Goal: Task Accomplishment & Management: Complete application form

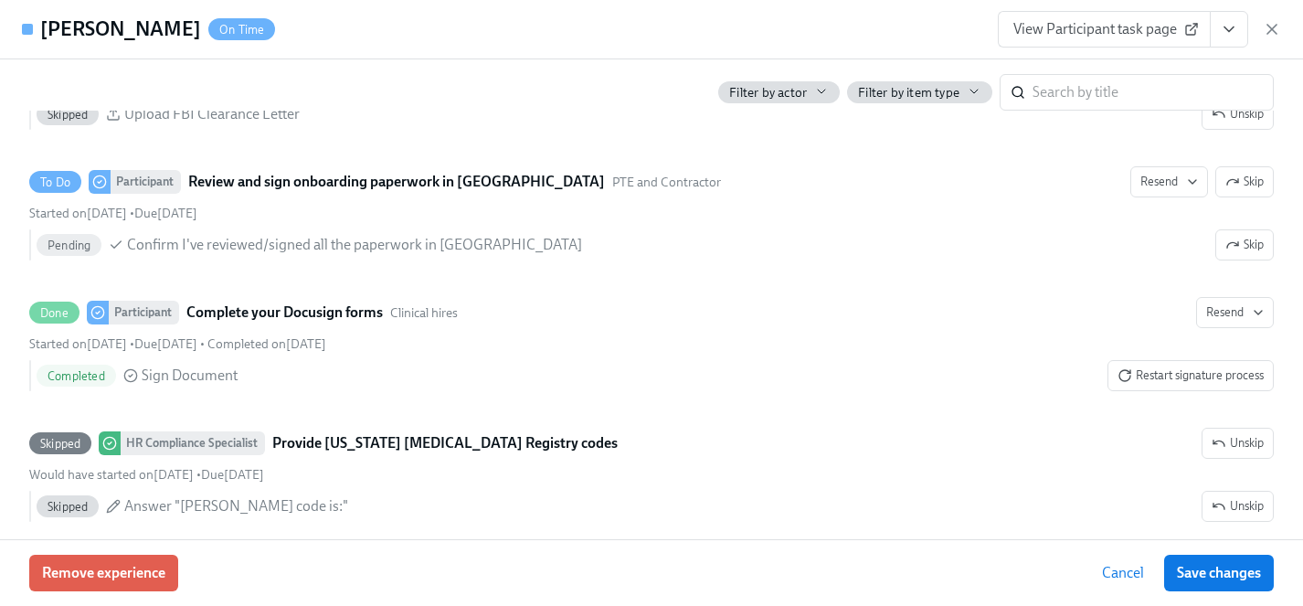
scroll to position [3181, 0]
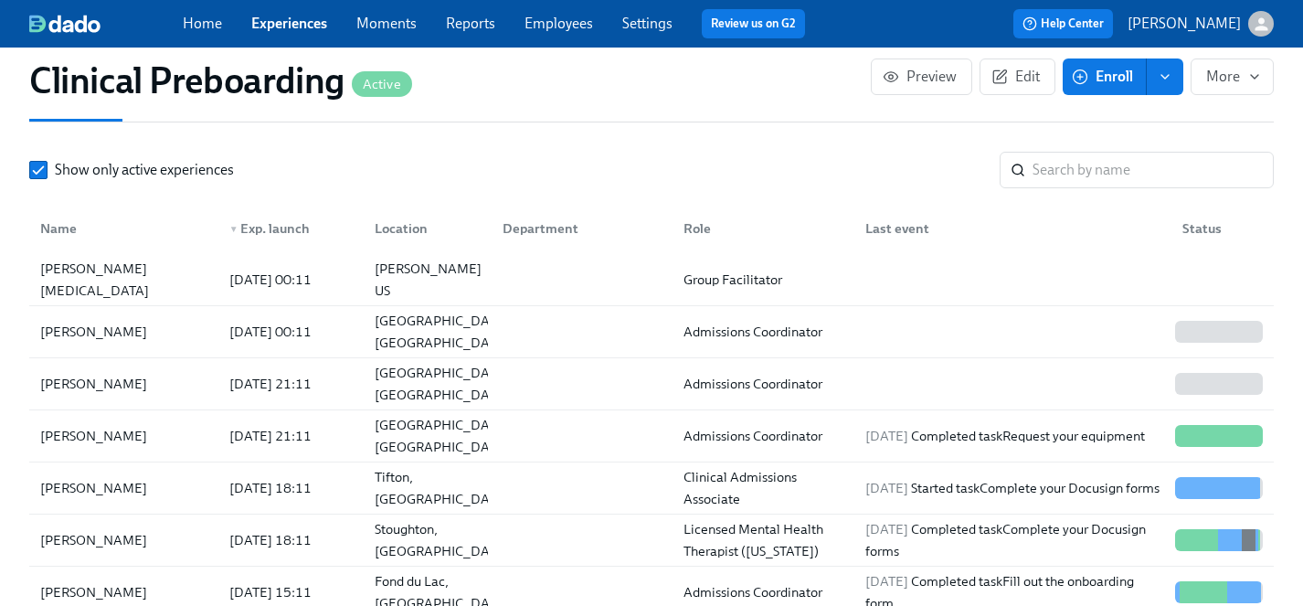
click at [291, 23] on link "Experiences" at bounding box center [289, 23] width 76 height 17
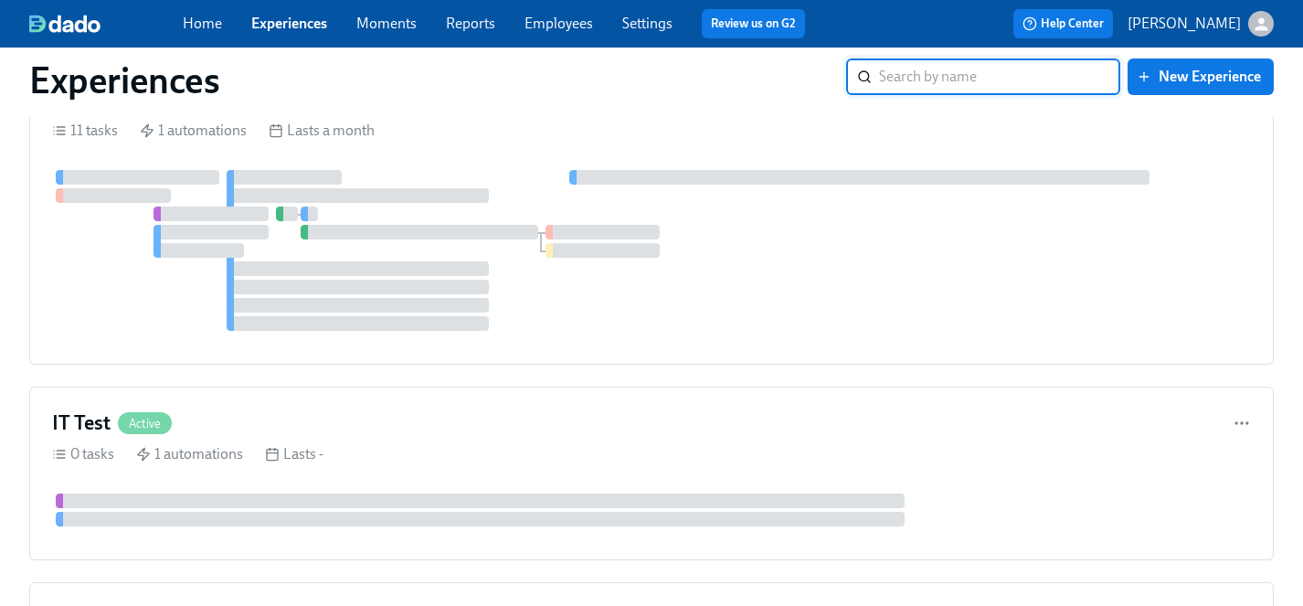
scroll to position [8839, 0]
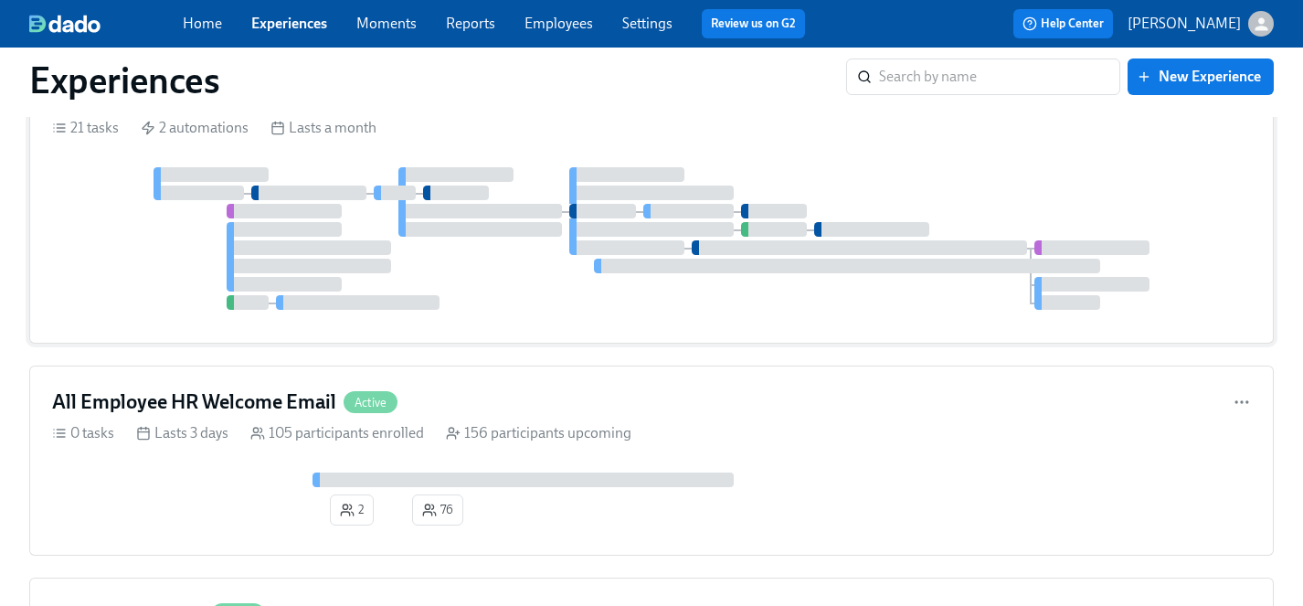
click at [438, 294] on div at bounding box center [651, 238] width 1199 height 143
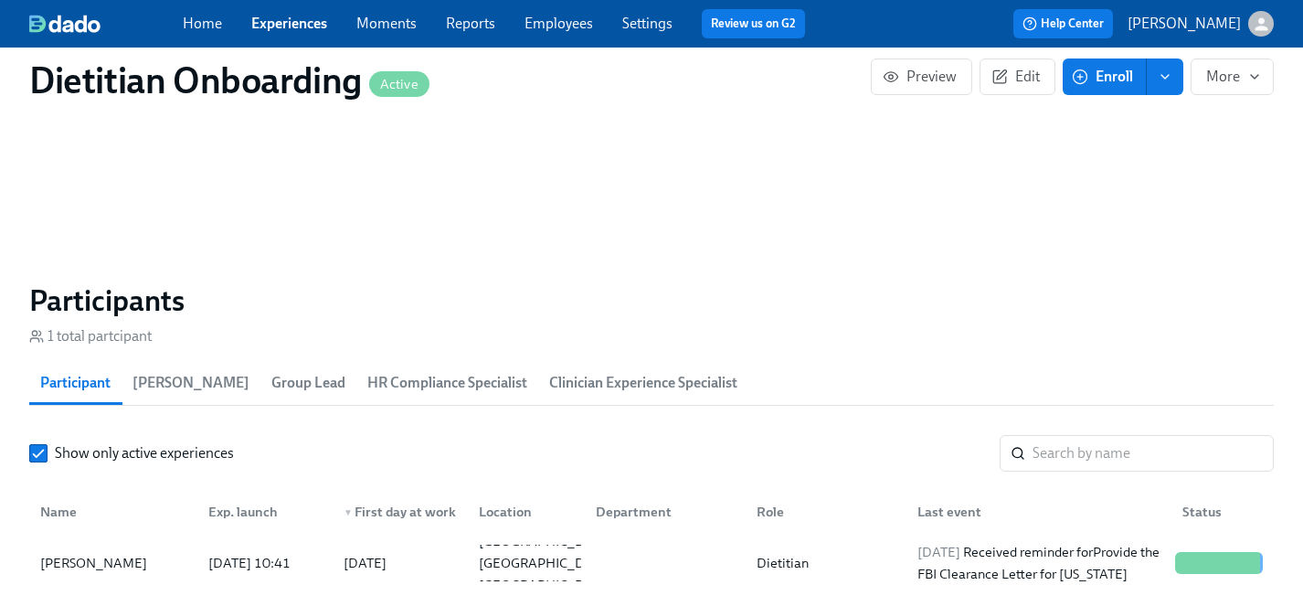
scroll to position [1361, 0]
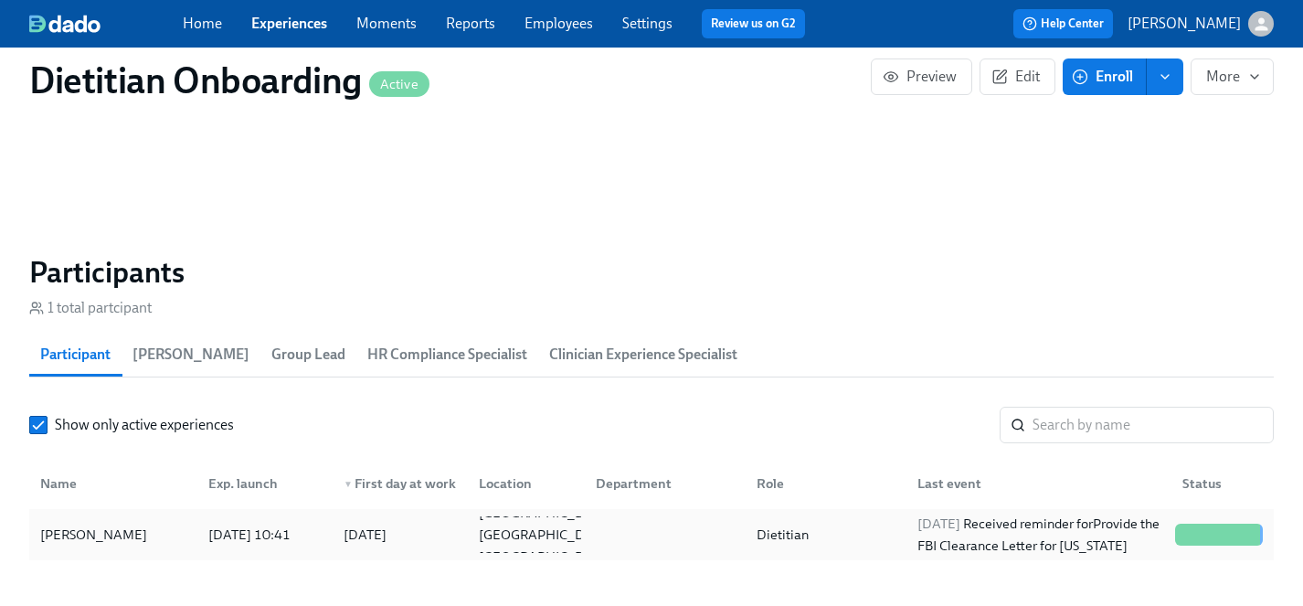
click at [80, 535] on div "Christyna Johnson" at bounding box center [94, 535] width 122 height 22
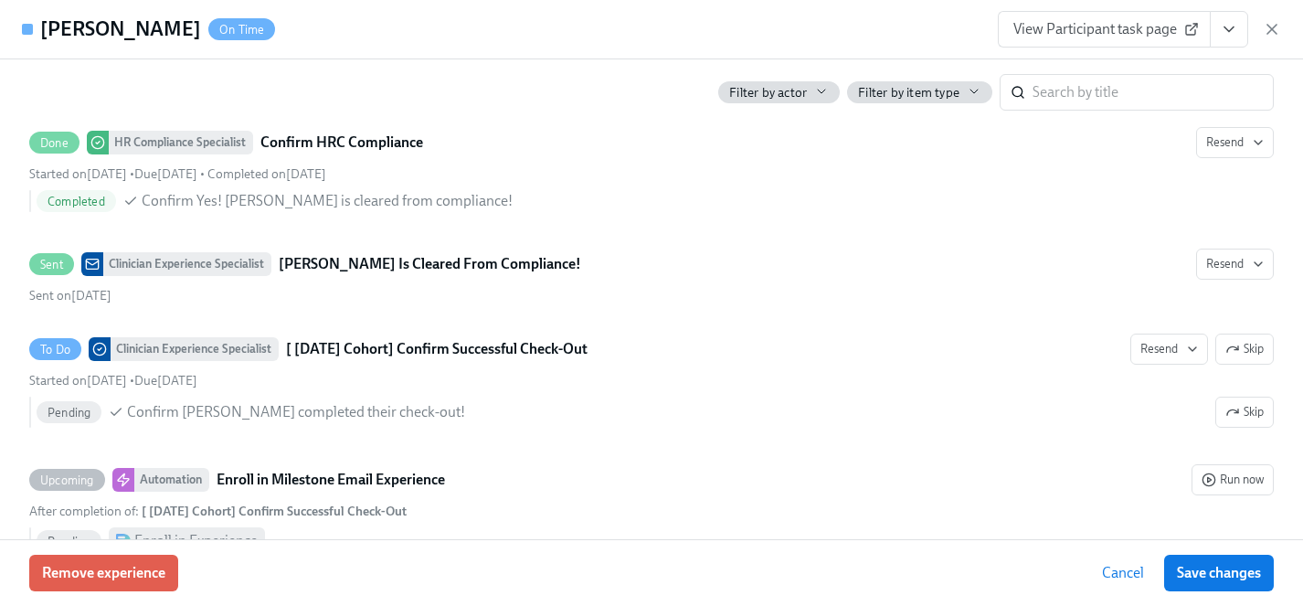
scroll to position [3130, 0]
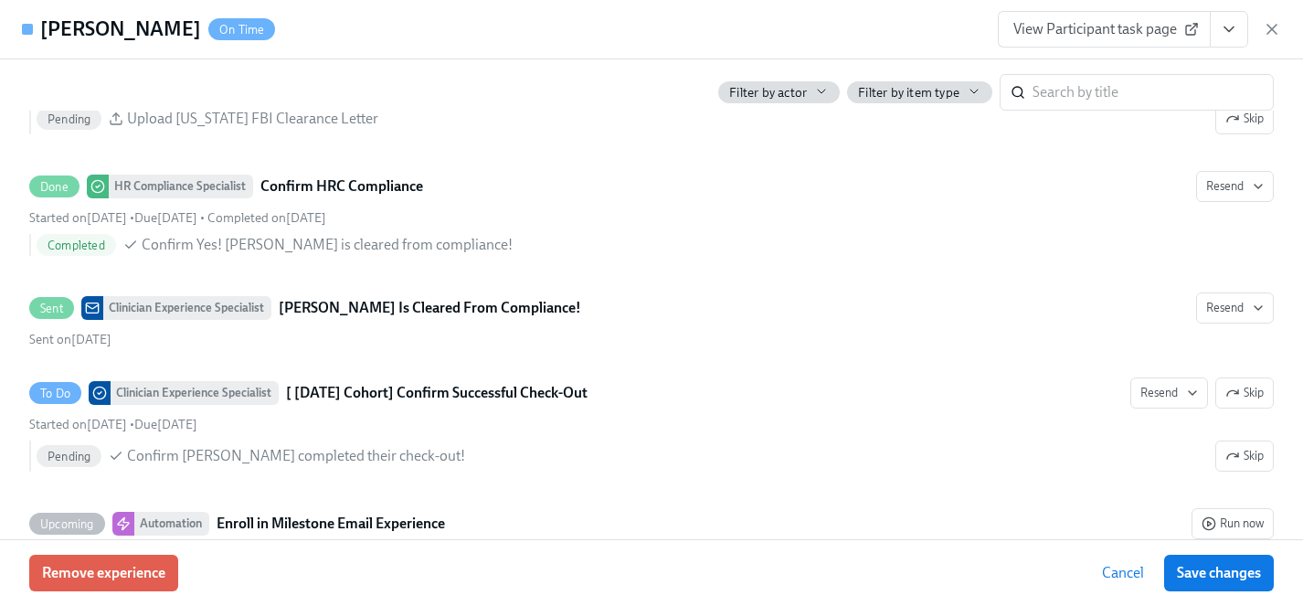
click at [1227, 34] on icon "View task page" at bounding box center [1229, 29] width 18 height 18
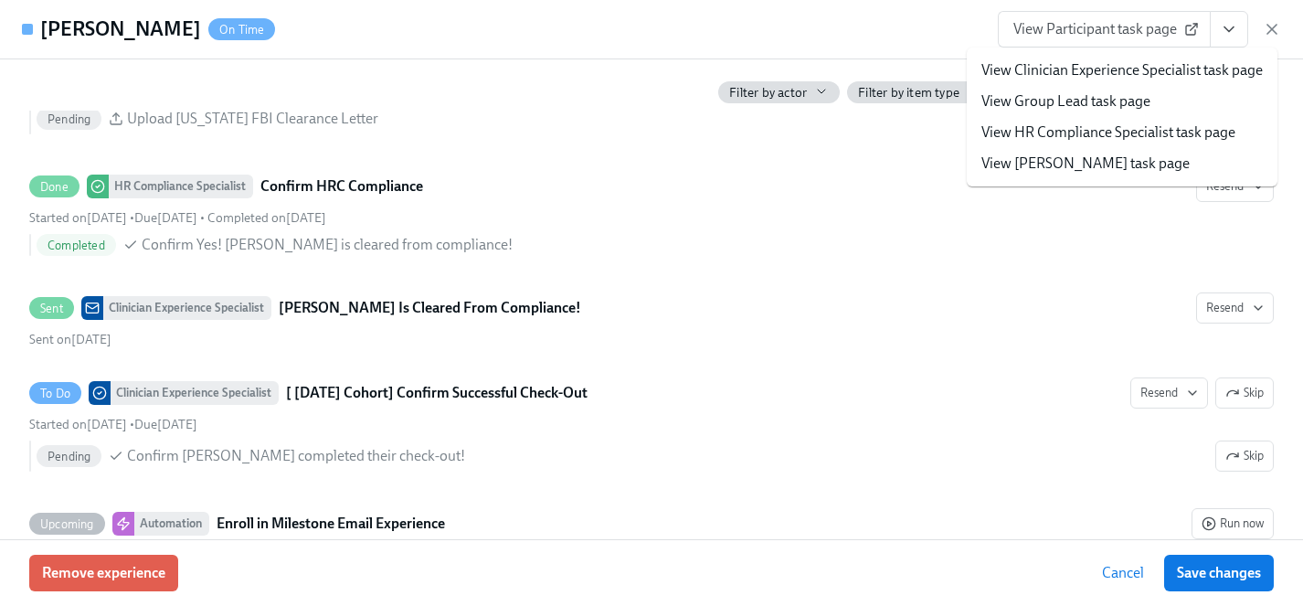
click at [1082, 128] on link "View HR Compliance Specialist task page" at bounding box center [1108, 132] width 254 height 20
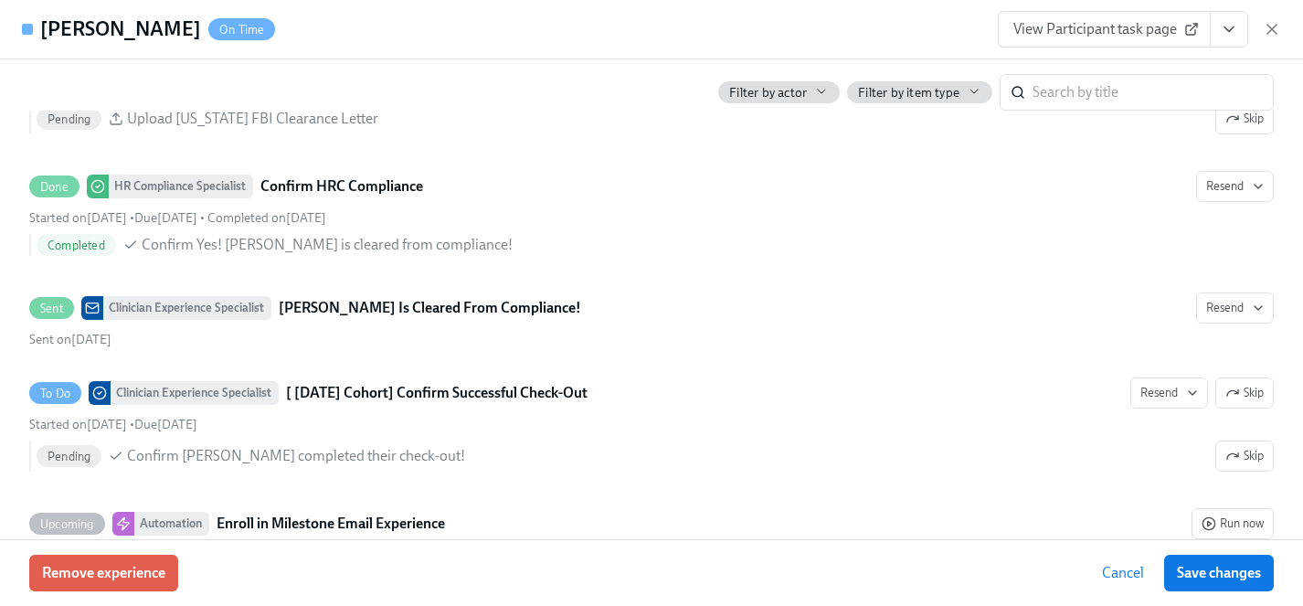
click at [1228, 36] on icon "View task page" at bounding box center [1229, 29] width 18 height 18
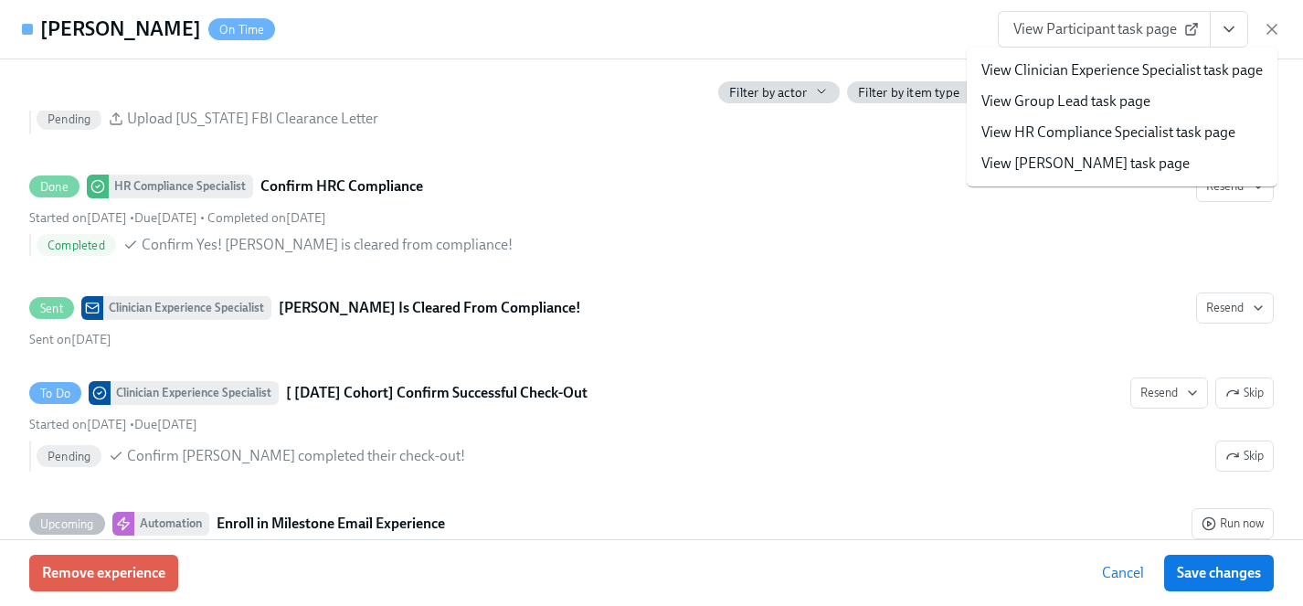
click at [1079, 69] on link "View Clinician Experience Specialist task page" at bounding box center [1121, 70] width 281 height 20
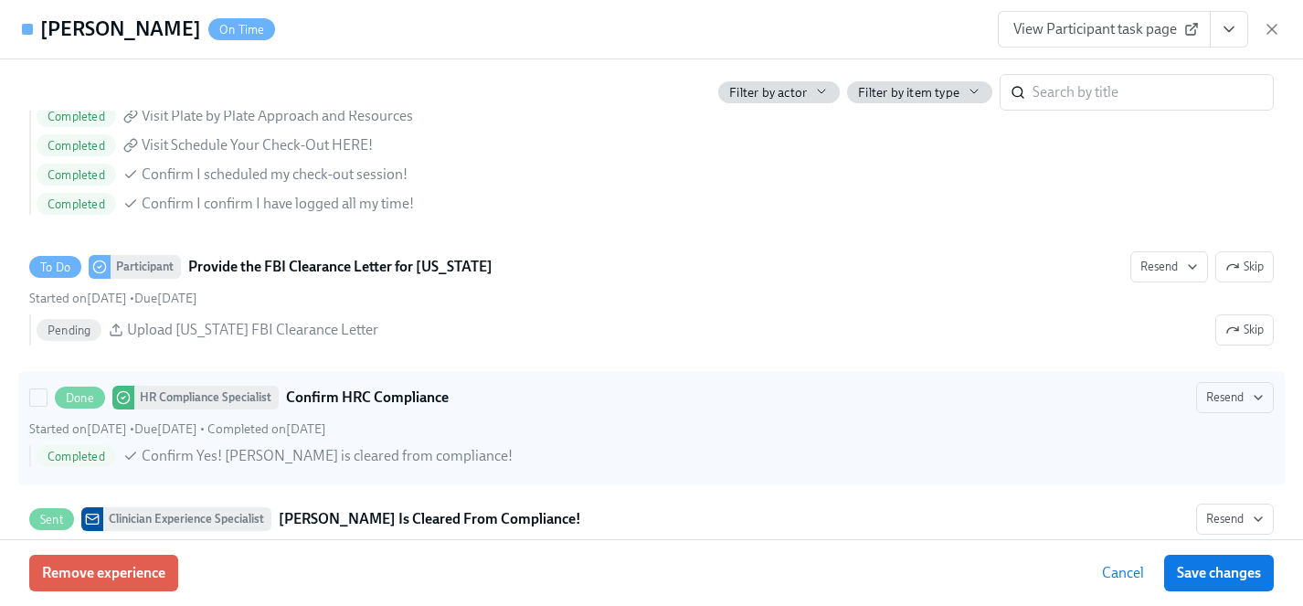
scroll to position [2065, 0]
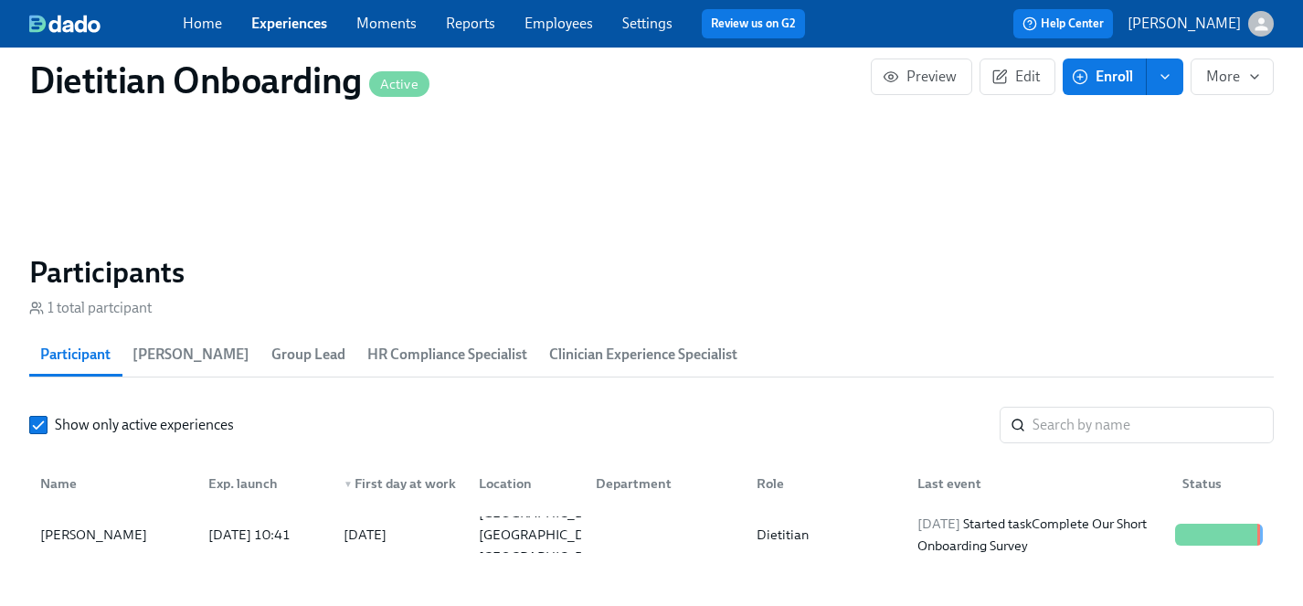
click at [287, 26] on link "Experiences" at bounding box center [289, 23] width 76 height 17
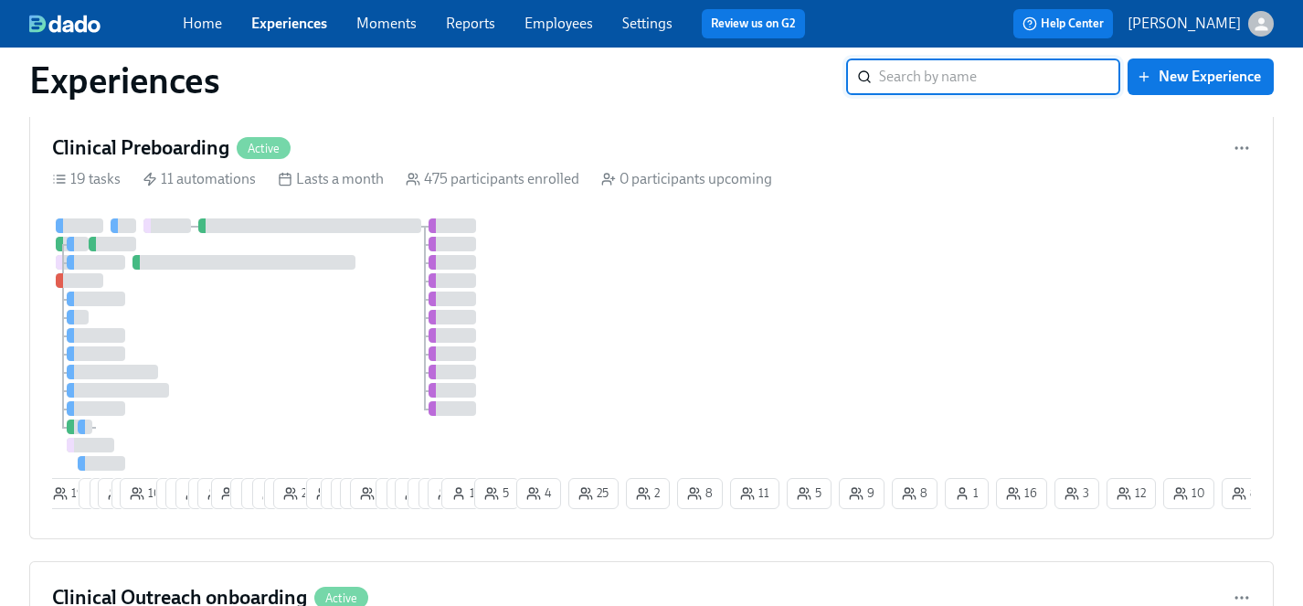
scroll to position [1119, 0]
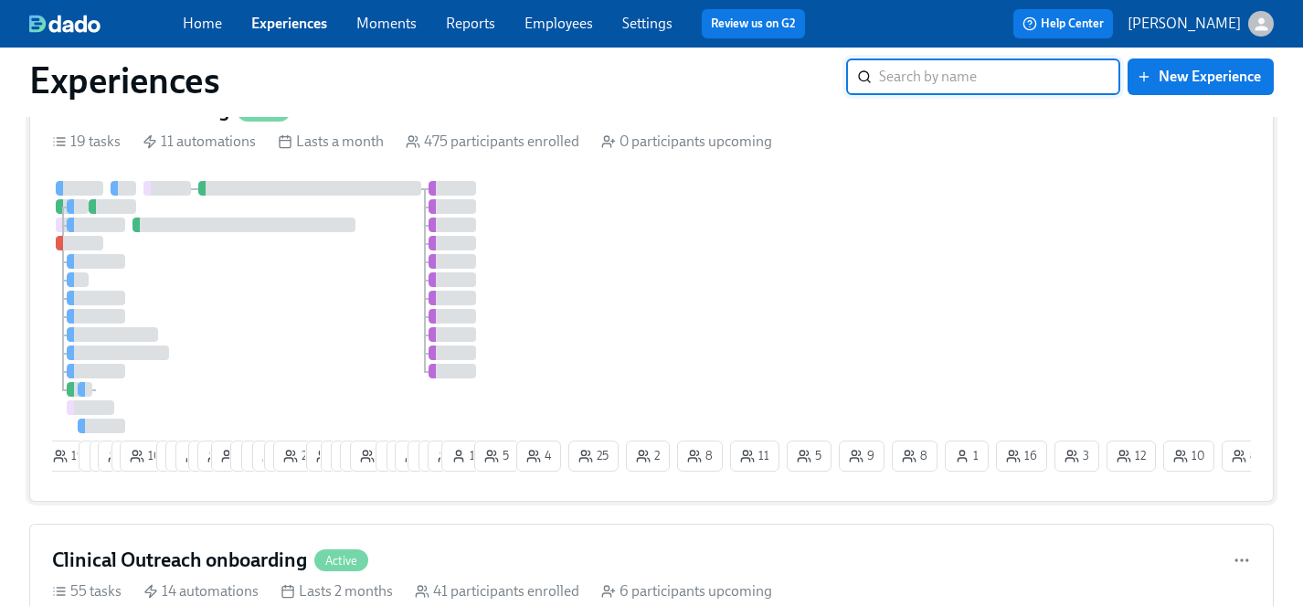
click at [331, 308] on div at bounding box center [282, 307] width 461 height 252
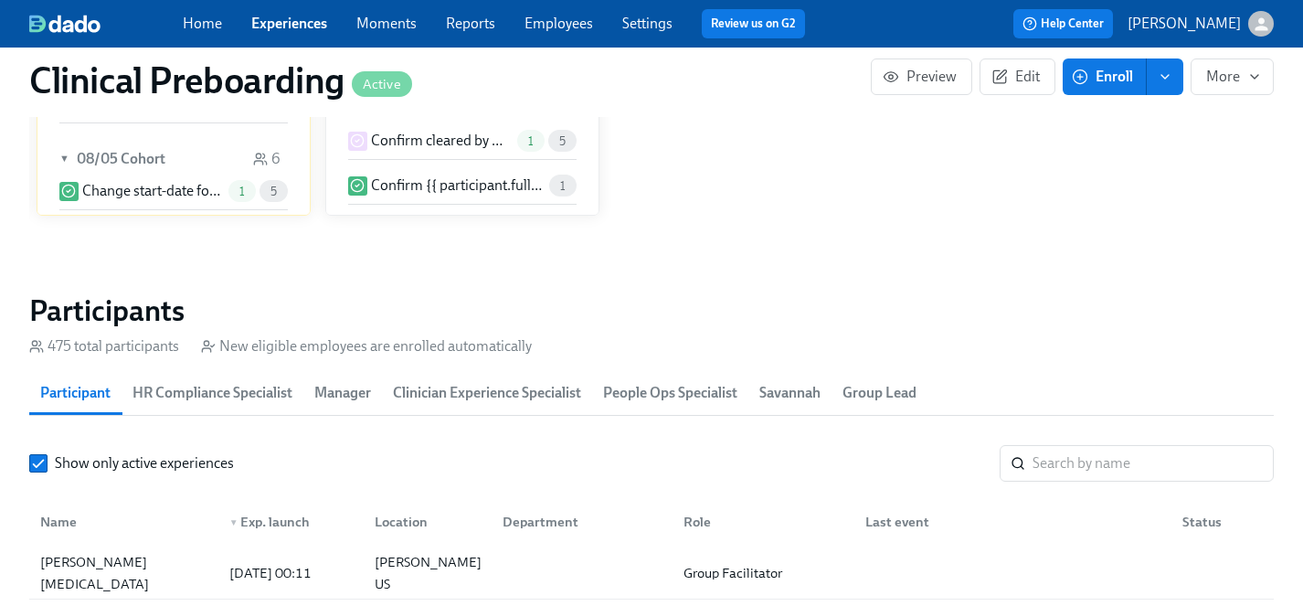
scroll to position [1820, 0]
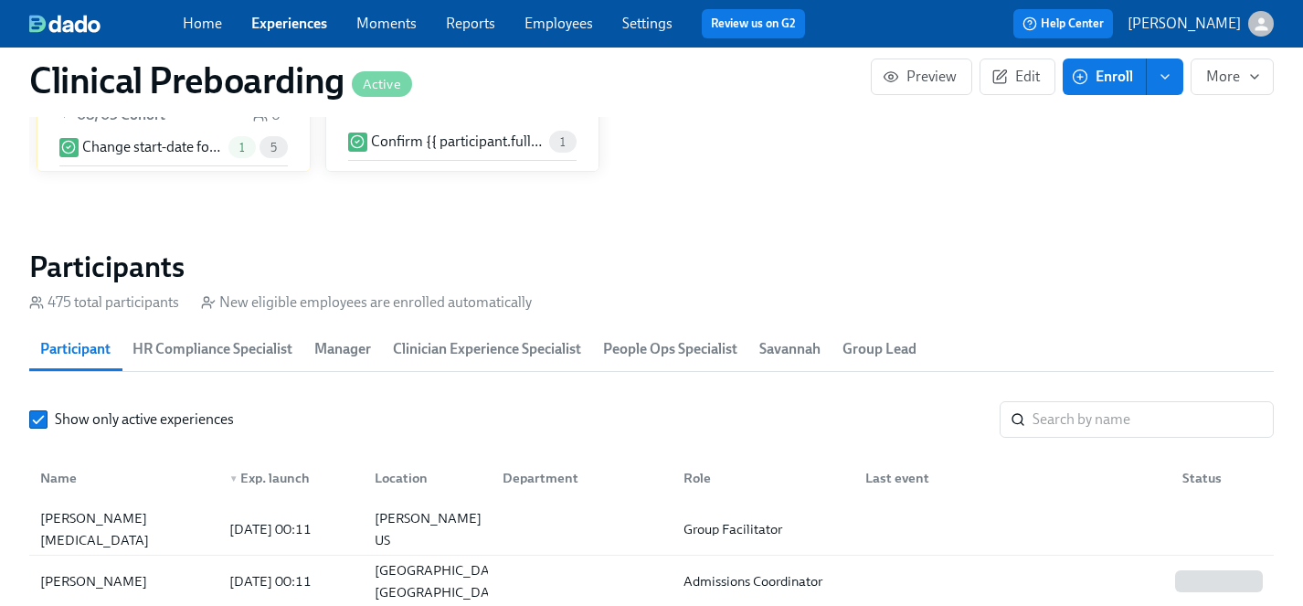
click at [1079, 415] on input "search" at bounding box center [1153, 419] width 241 height 37
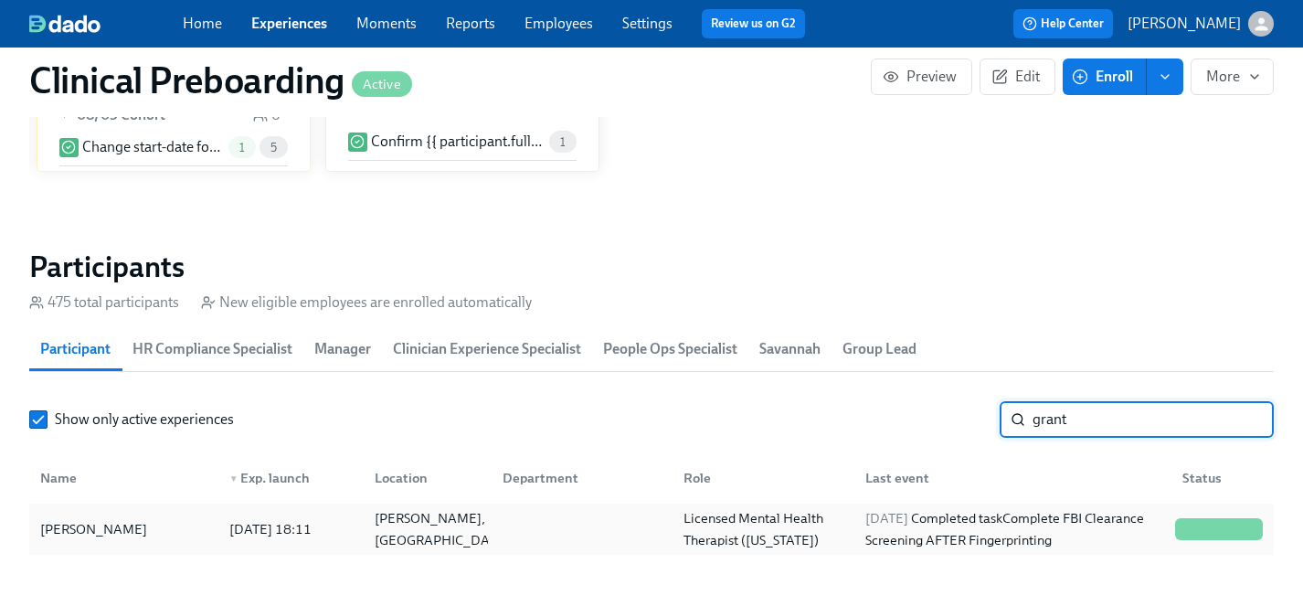
click at [69, 529] on div "Chrissy Grant" at bounding box center [94, 529] width 122 height 22
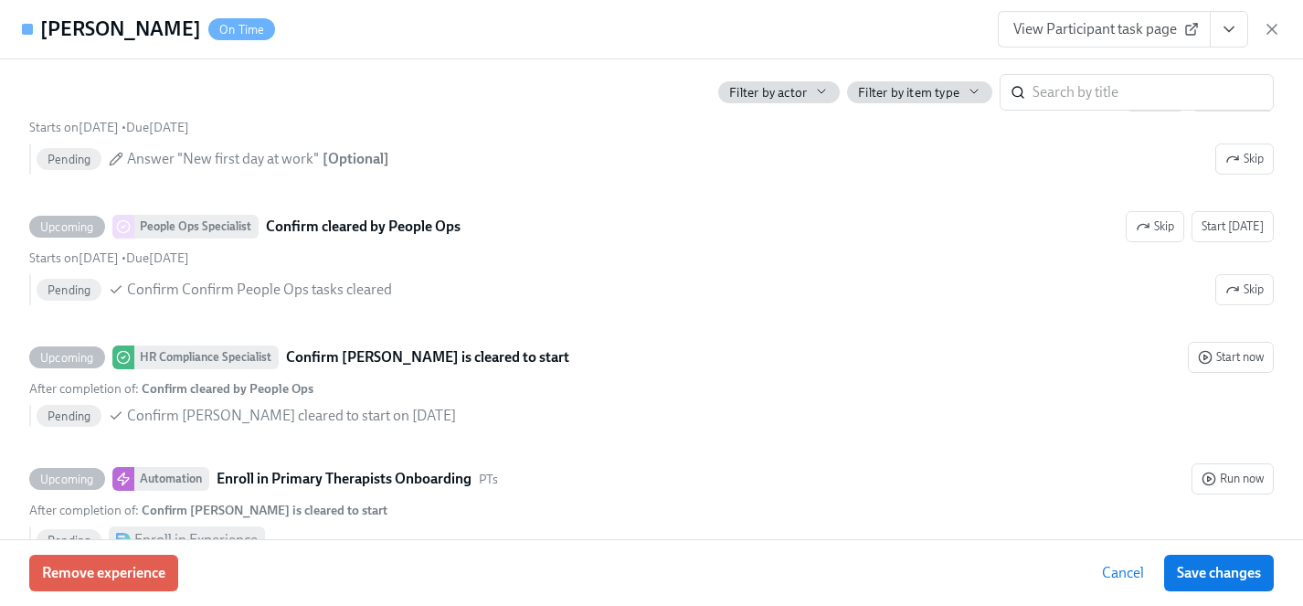
scroll to position [3932, 0]
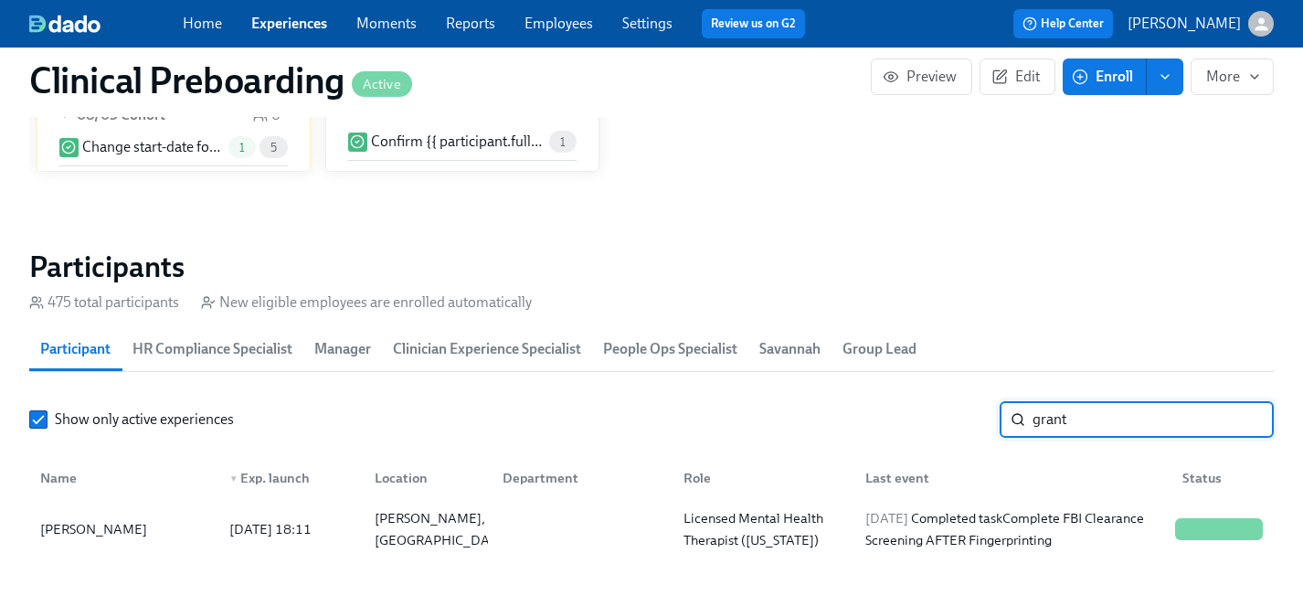
drag, startPoint x: 1075, startPoint y: 417, endPoint x: 929, endPoint y: 417, distance: 145.3
click at [929, 417] on div "Show only active experiences grant ​" at bounding box center [651, 419] width 1244 height 37
click at [83, 528] on div "Nicole Leung" at bounding box center [94, 529] width 122 height 22
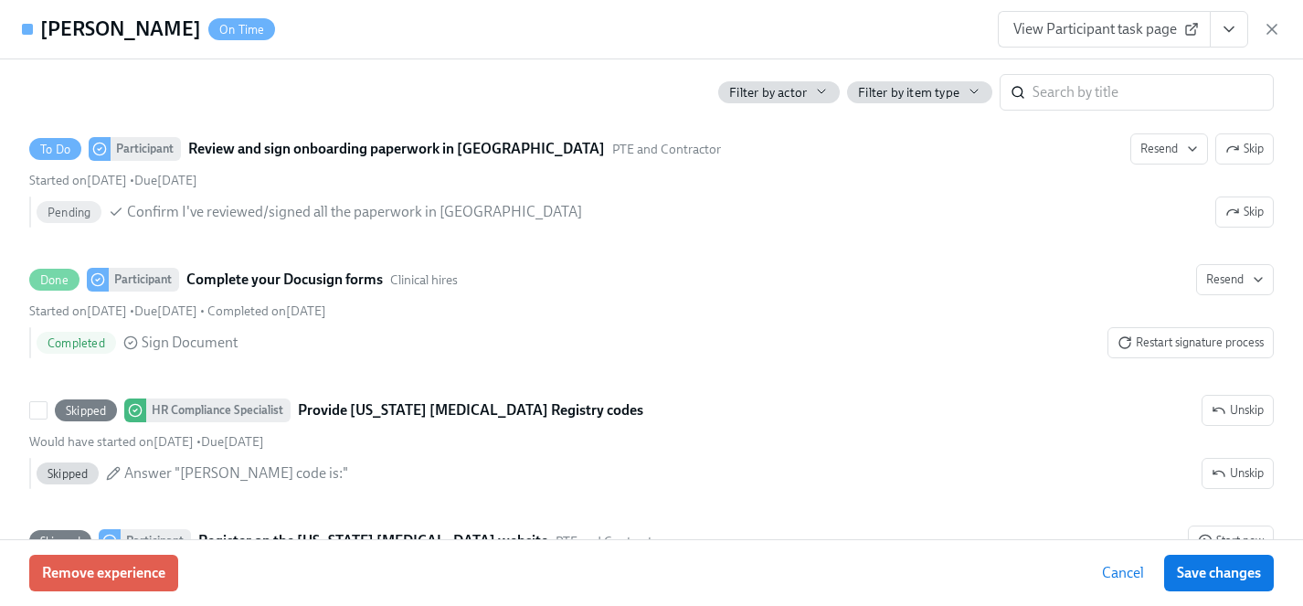
scroll to position [3213, 0]
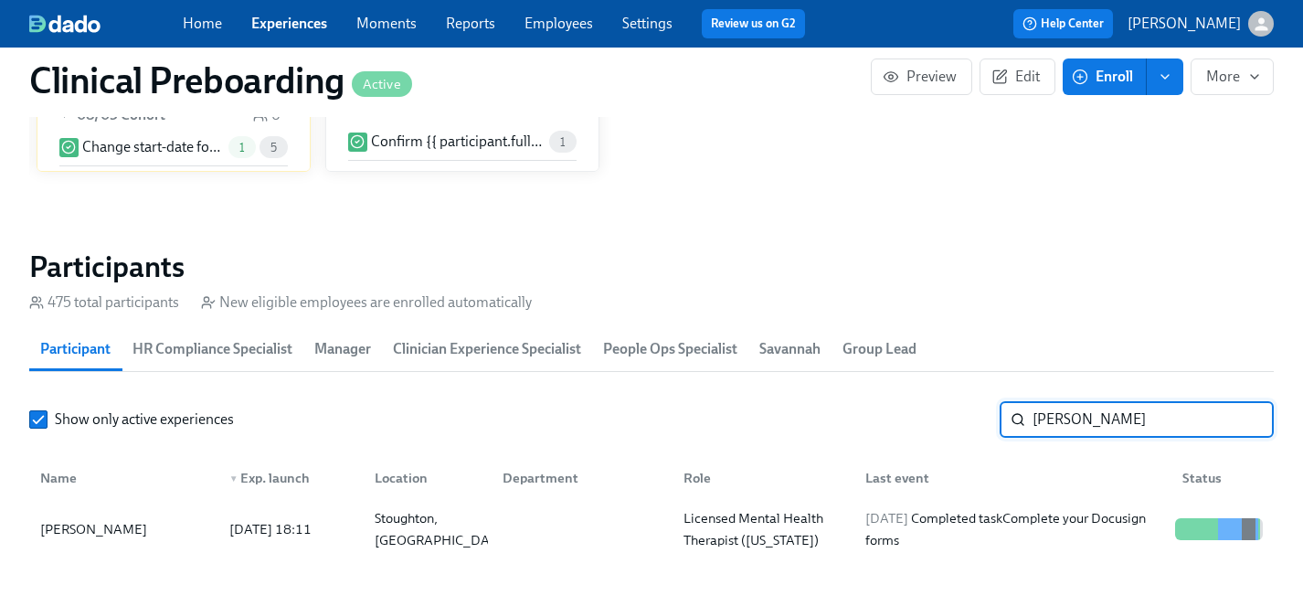
drag, startPoint x: 1139, startPoint y: 406, endPoint x: 1001, endPoint y: 413, distance: 137.3
click at [1001, 413] on div "nicole le ​" at bounding box center [1137, 419] width 274 height 37
drag, startPoint x: 1129, startPoint y: 418, endPoint x: 861, endPoint y: 418, distance: 268.6
click at [861, 418] on div "Show only active experiences nicole le ​" at bounding box center [651, 419] width 1244 height 37
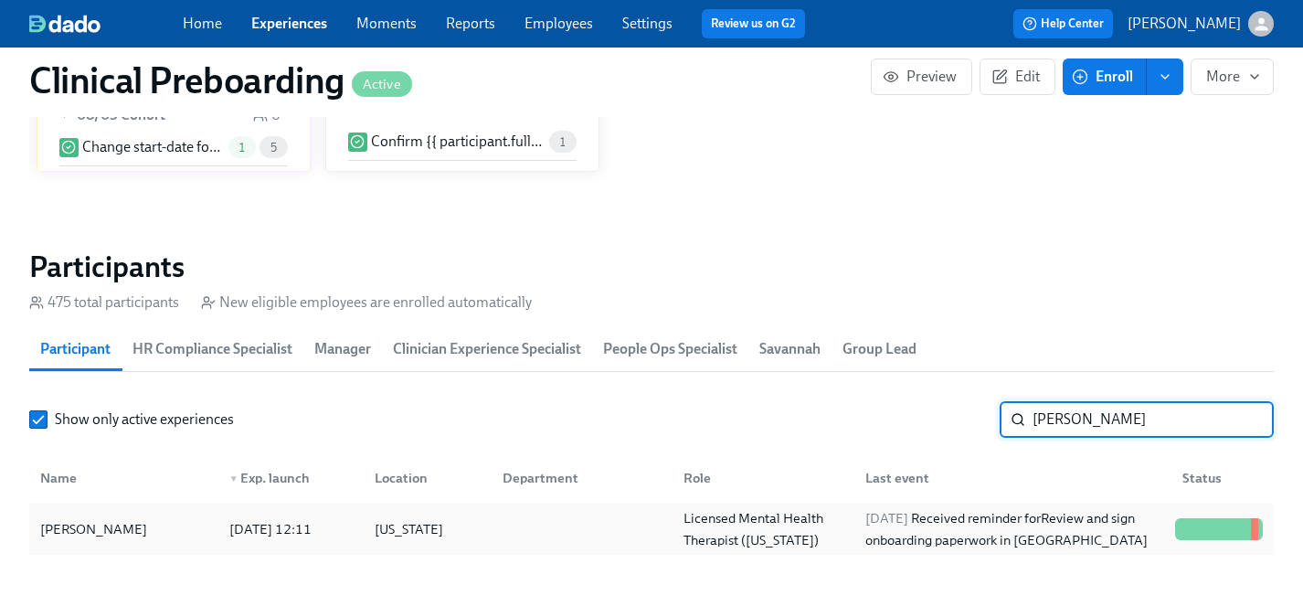
type input "stacy"
click at [88, 529] on div "Stacy Scott" at bounding box center [94, 529] width 122 height 22
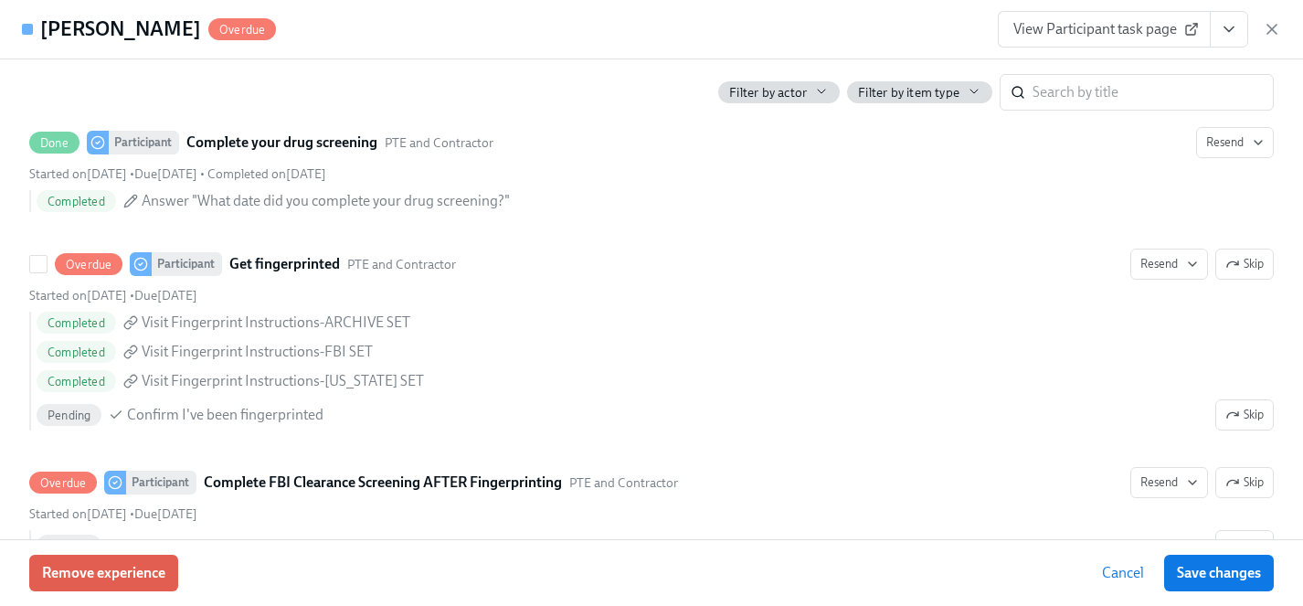
scroll to position [2535, 0]
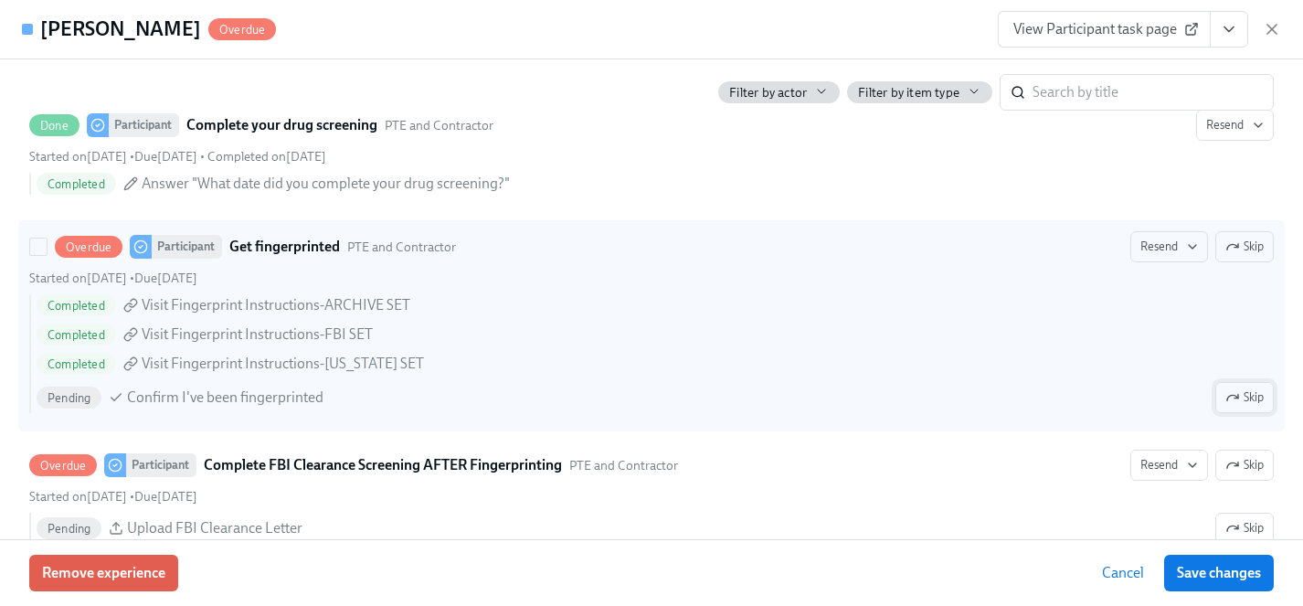
click at [1243, 397] on span "Skip" at bounding box center [1244, 397] width 38 height 18
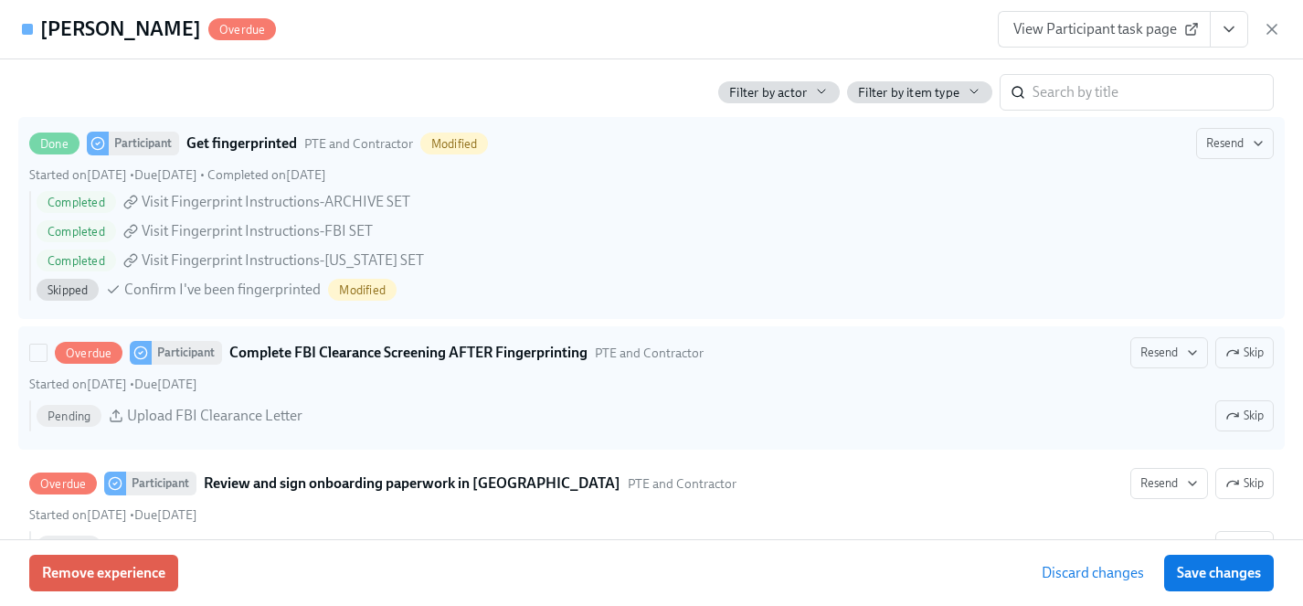
scroll to position [2639, 0]
click at [1249, 348] on span "Skip" at bounding box center [1244, 352] width 38 height 18
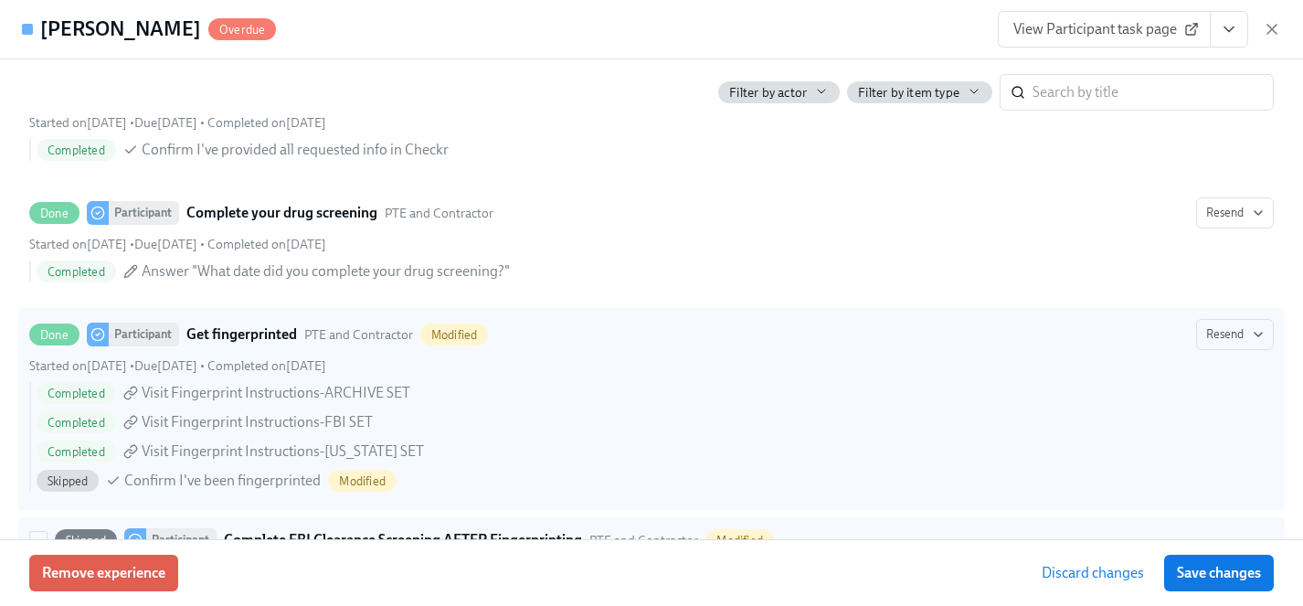
scroll to position [2320, 0]
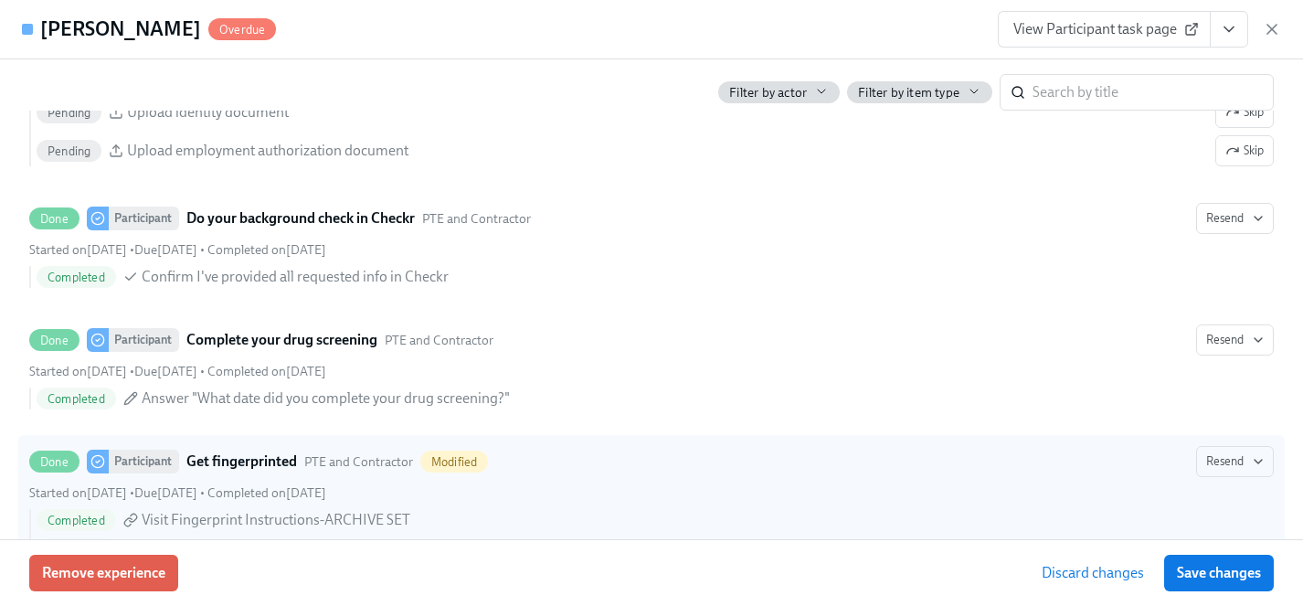
click at [261, 48] on div "Stacy Scott Overdue View Participant task page" at bounding box center [651, 29] width 1303 height 59
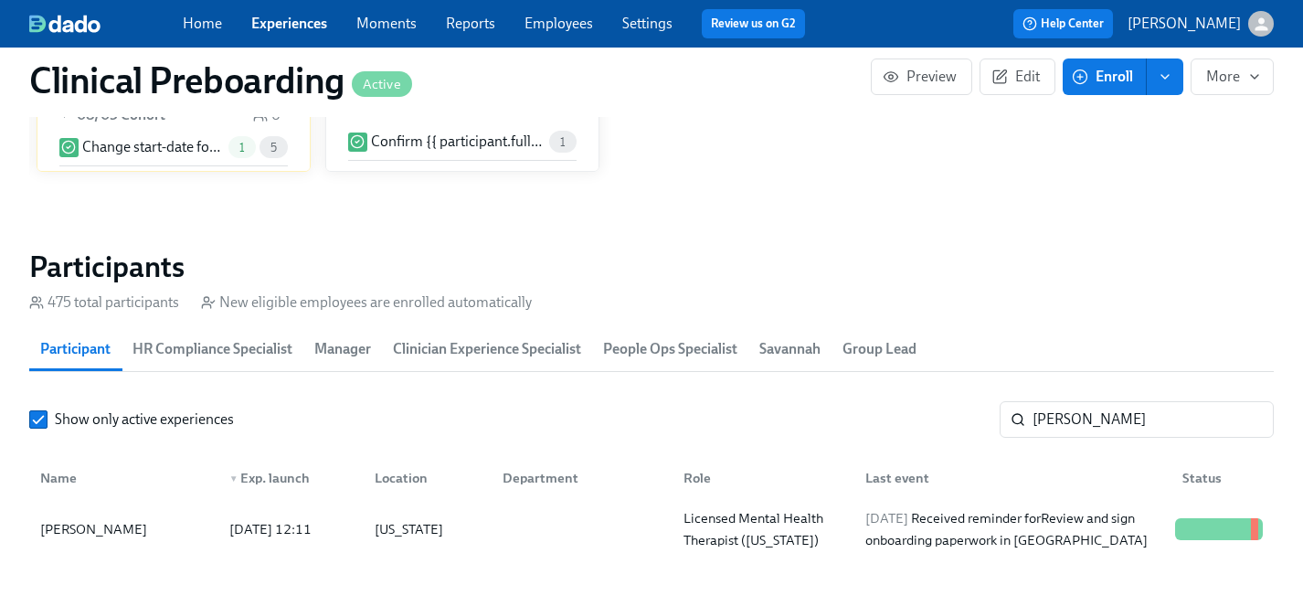
click at [286, 31] on link "Experiences" at bounding box center [289, 23] width 76 height 17
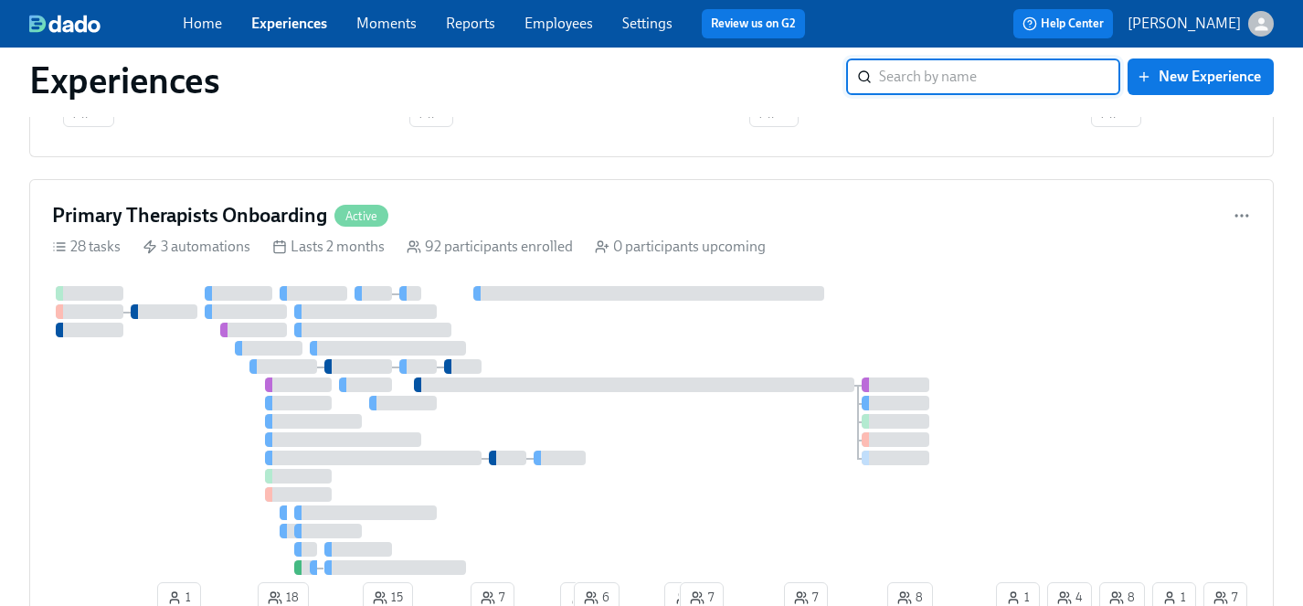
scroll to position [2258, 0]
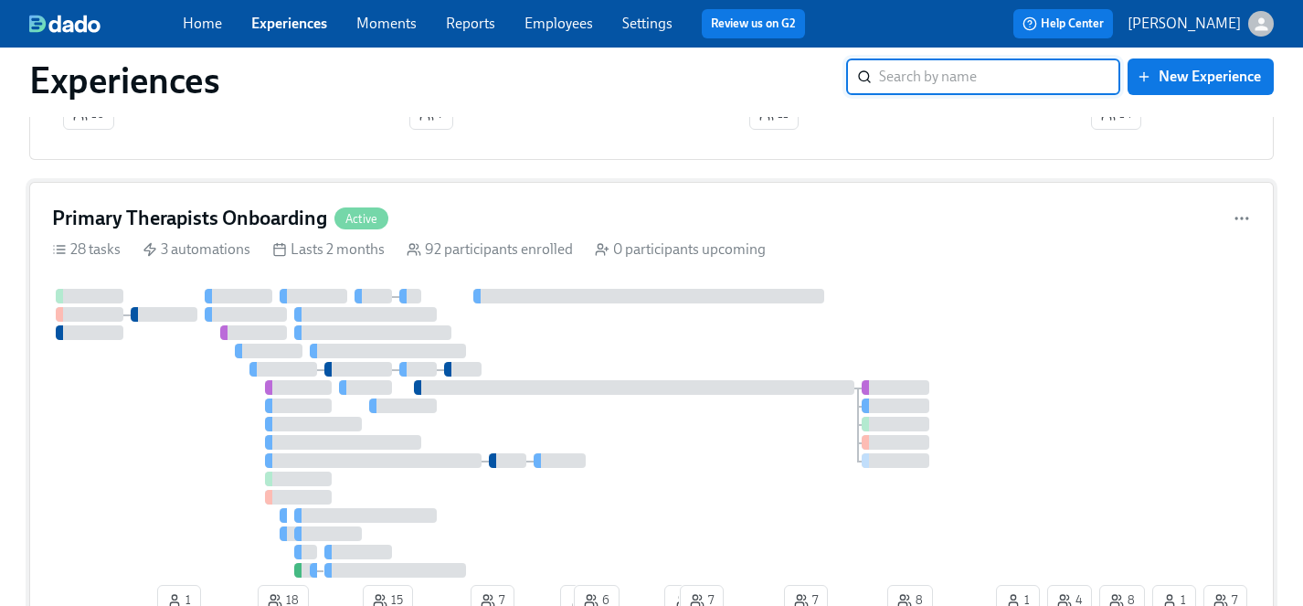
click at [662, 338] on div at bounding box center [522, 433] width 940 height 289
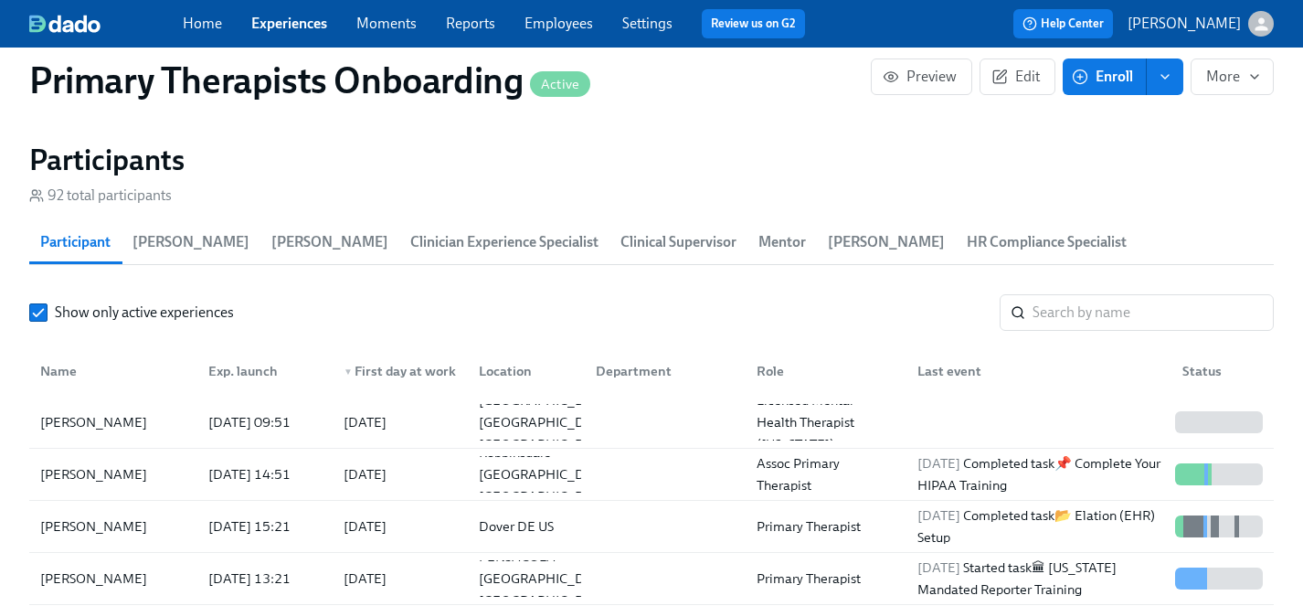
scroll to position [0, 20493]
click at [1089, 294] on input "search" at bounding box center [1153, 312] width 241 height 37
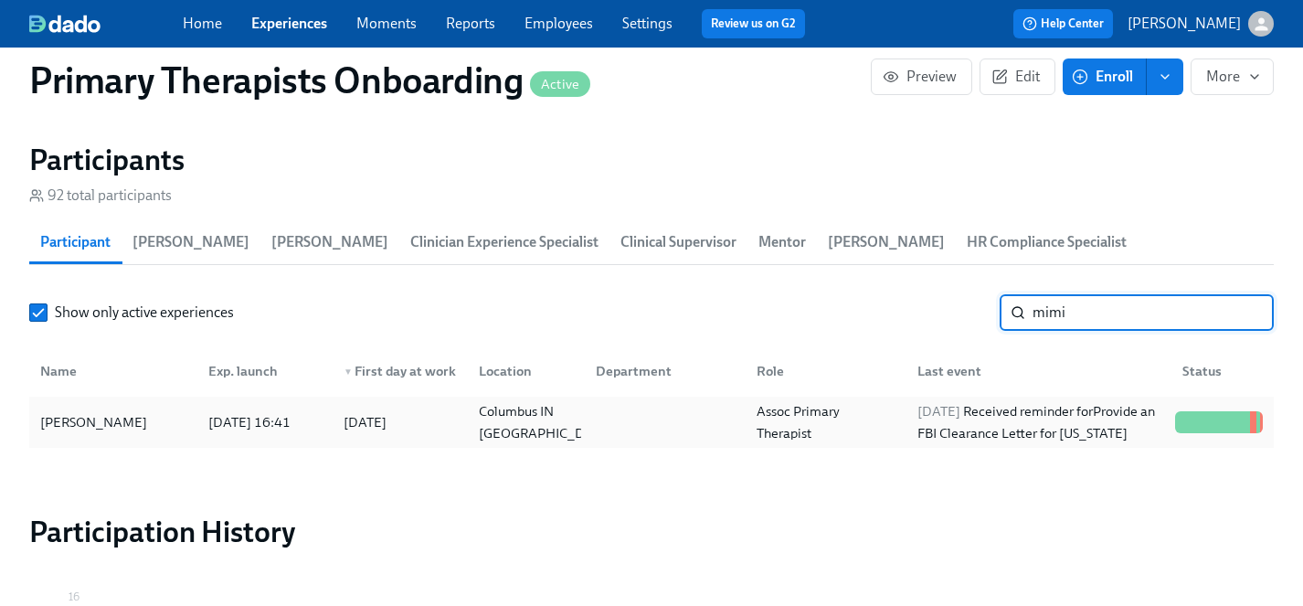
type input "mimi"
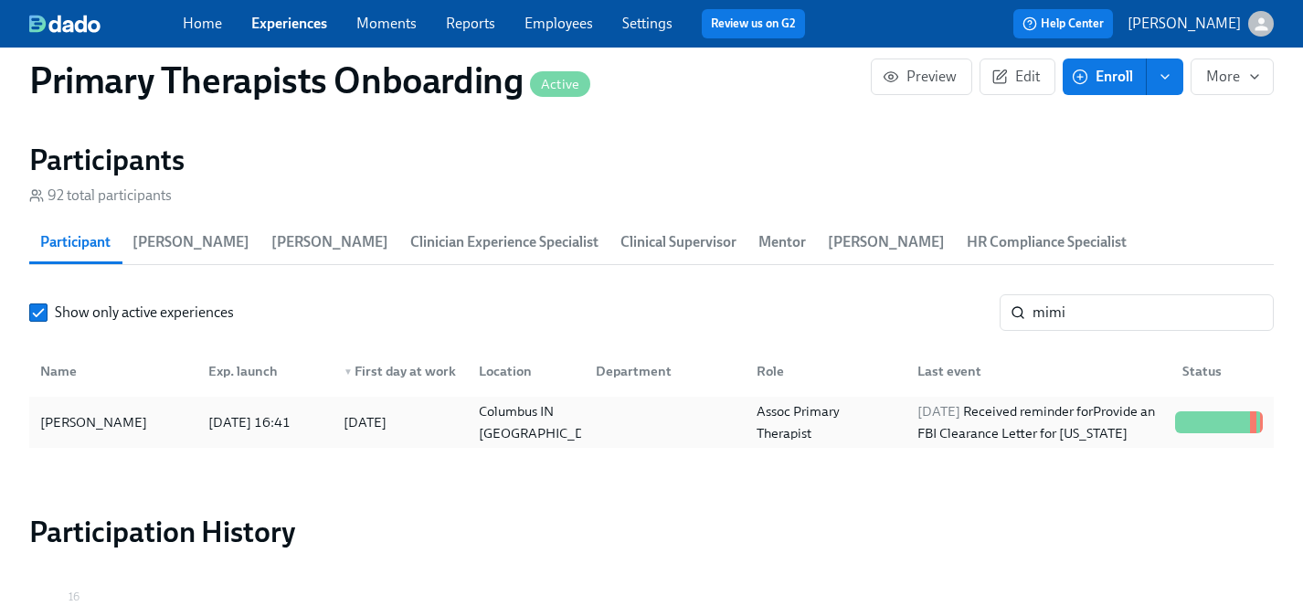
click at [79, 411] on div "Mimi Walsh" at bounding box center [94, 422] width 122 height 22
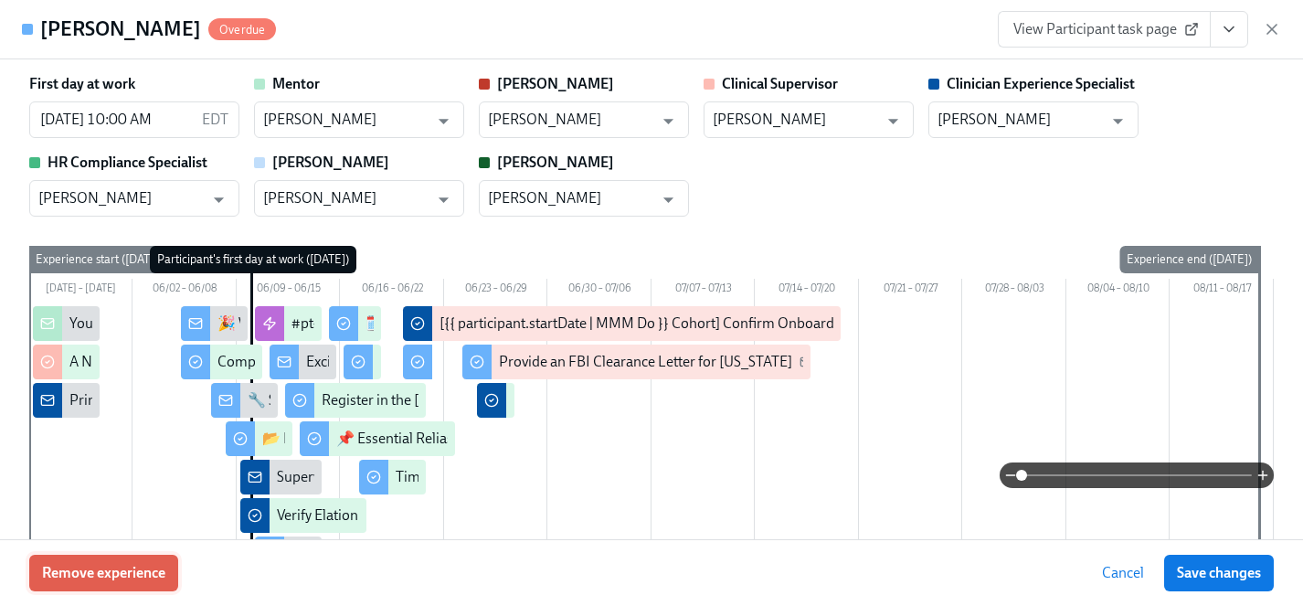
click at [138, 571] on span "Remove experience" at bounding box center [103, 573] width 123 height 18
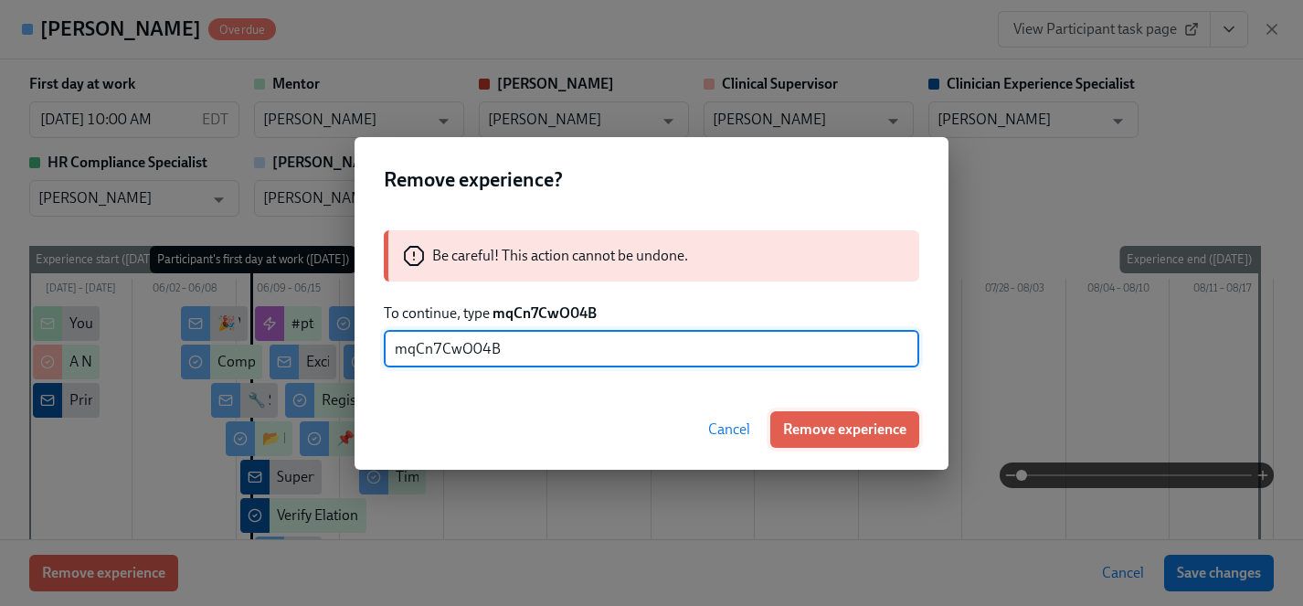
type input "mqCn7CwO04B"
click at [827, 425] on span "Remove experience" at bounding box center [844, 429] width 123 height 18
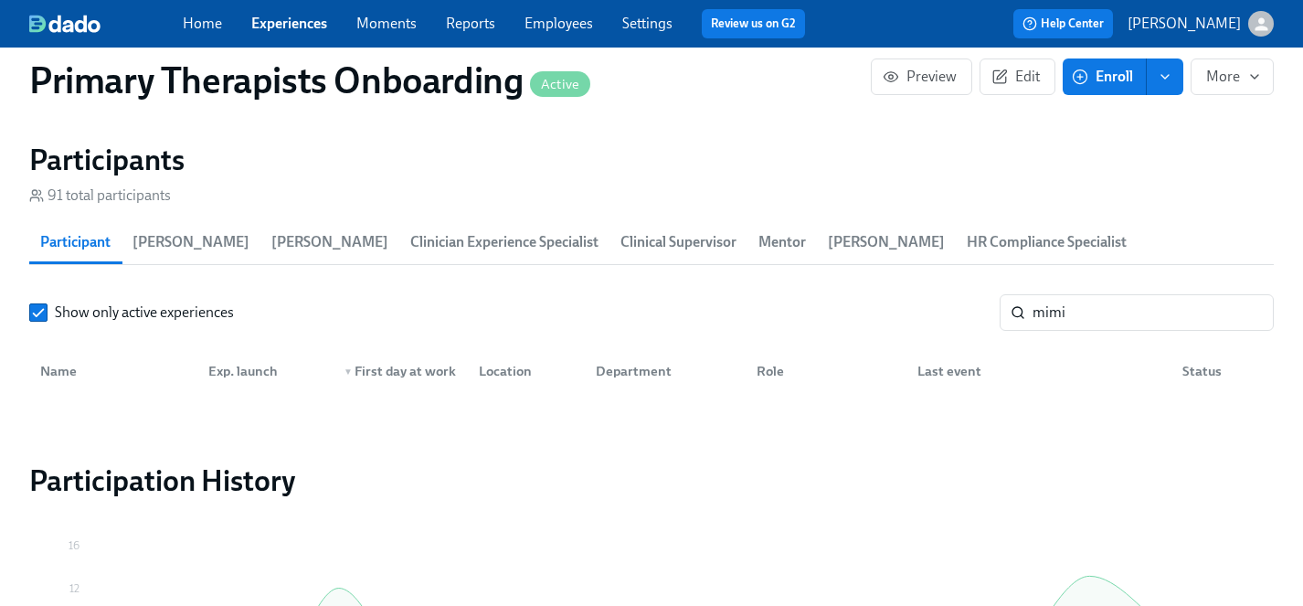
scroll to position [0, 23861]
click at [294, 28] on link "Experiences" at bounding box center [289, 23] width 76 height 17
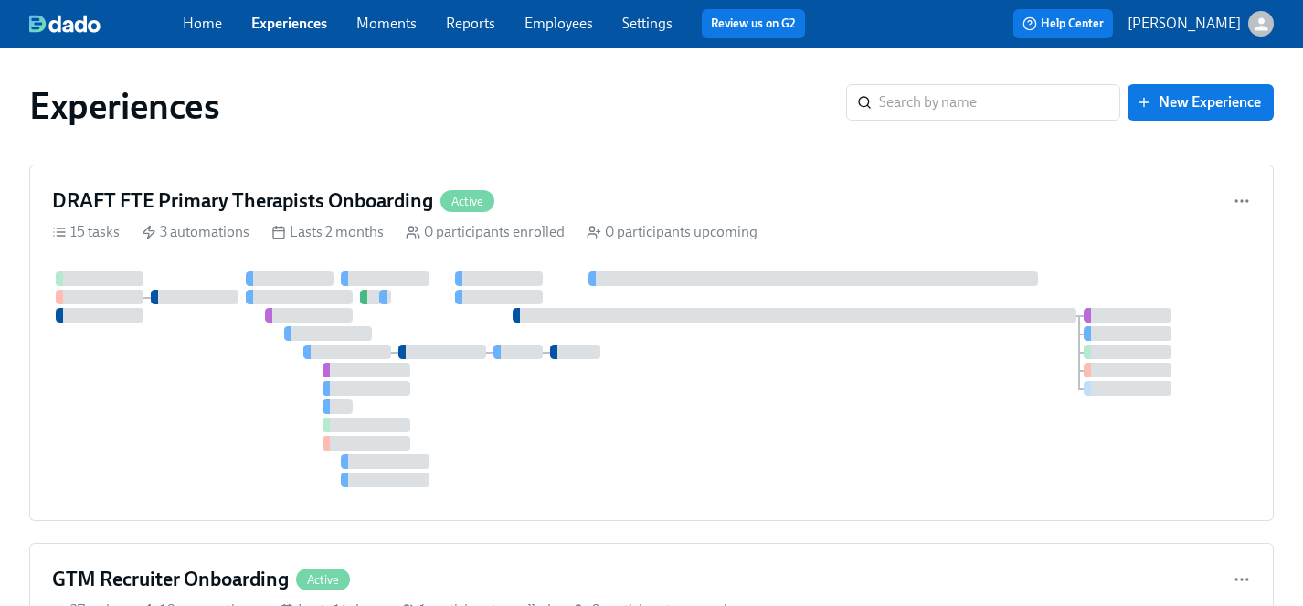
click at [279, 24] on link "Experiences" at bounding box center [289, 23] width 76 height 17
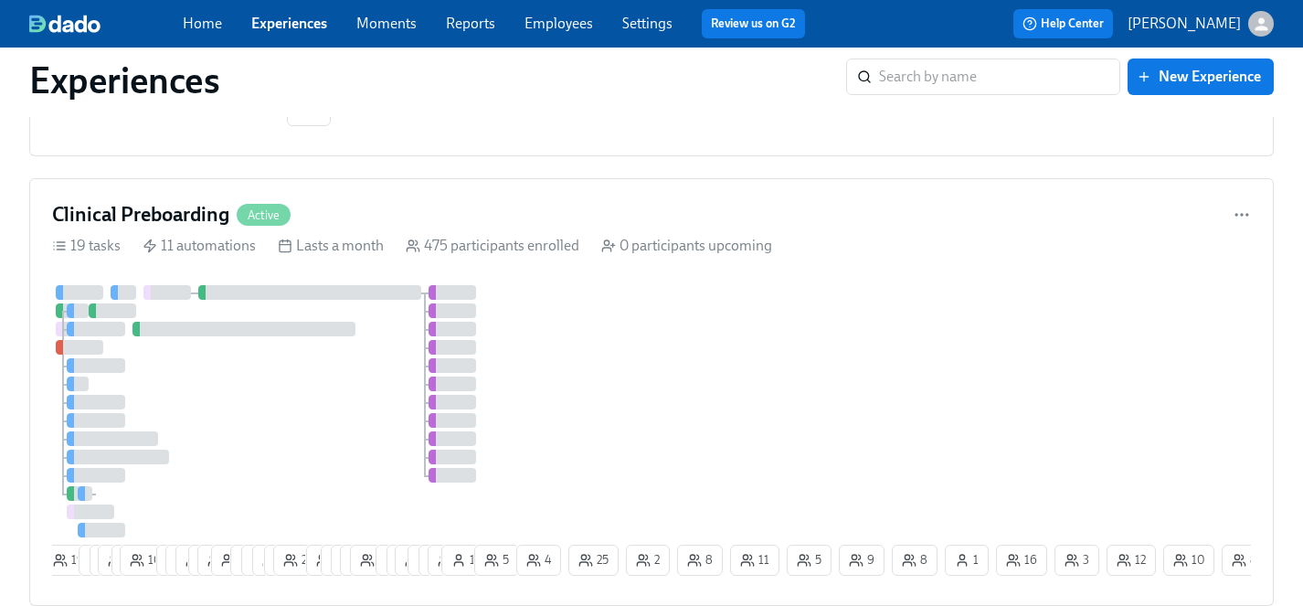
scroll to position [1022, 0]
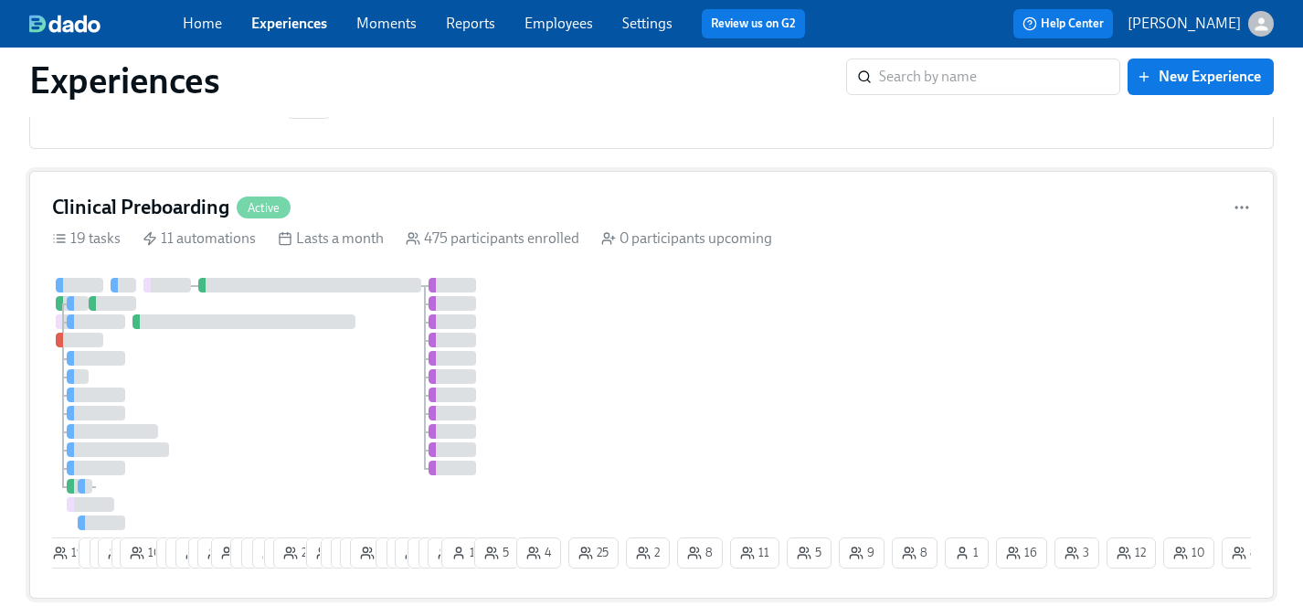
click at [603, 371] on div "19 9 9 10 6 10 7 17 15 6 25 3 12 11 12 17 26 10 7 6 14 18 1 4 11 8 8 14 1 5 4 2…" at bounding box center [651, 427] width 1199 height 298
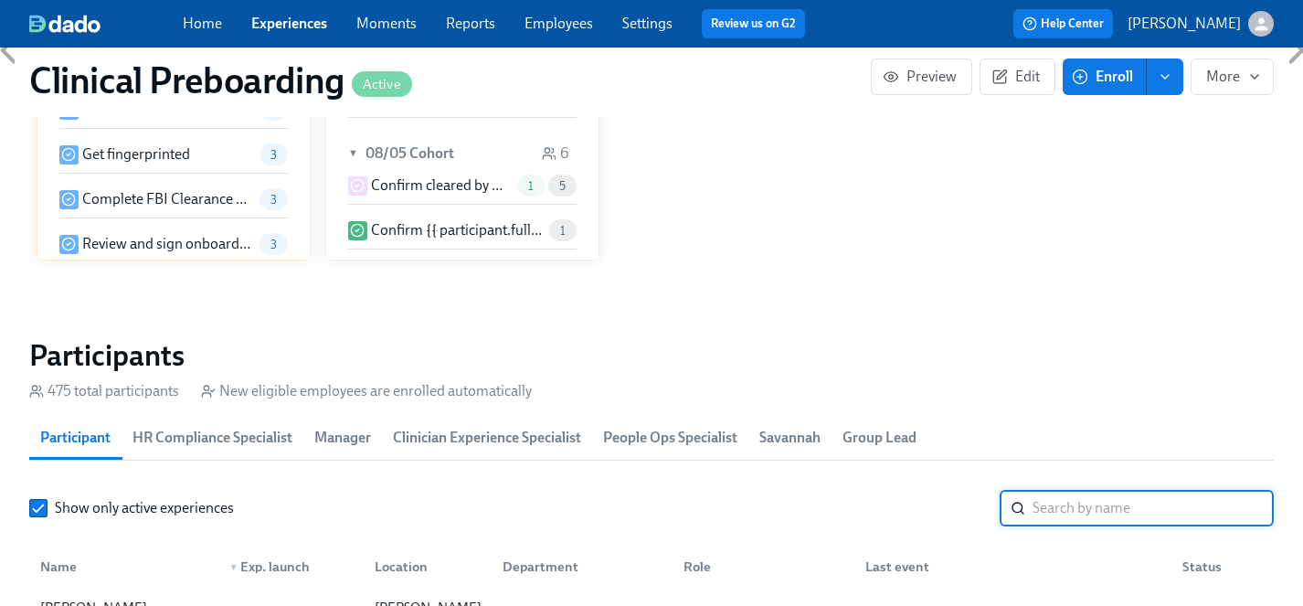
click at [1155, 511] on input "search" at bounding box center [1153, 508] width 241 height 37
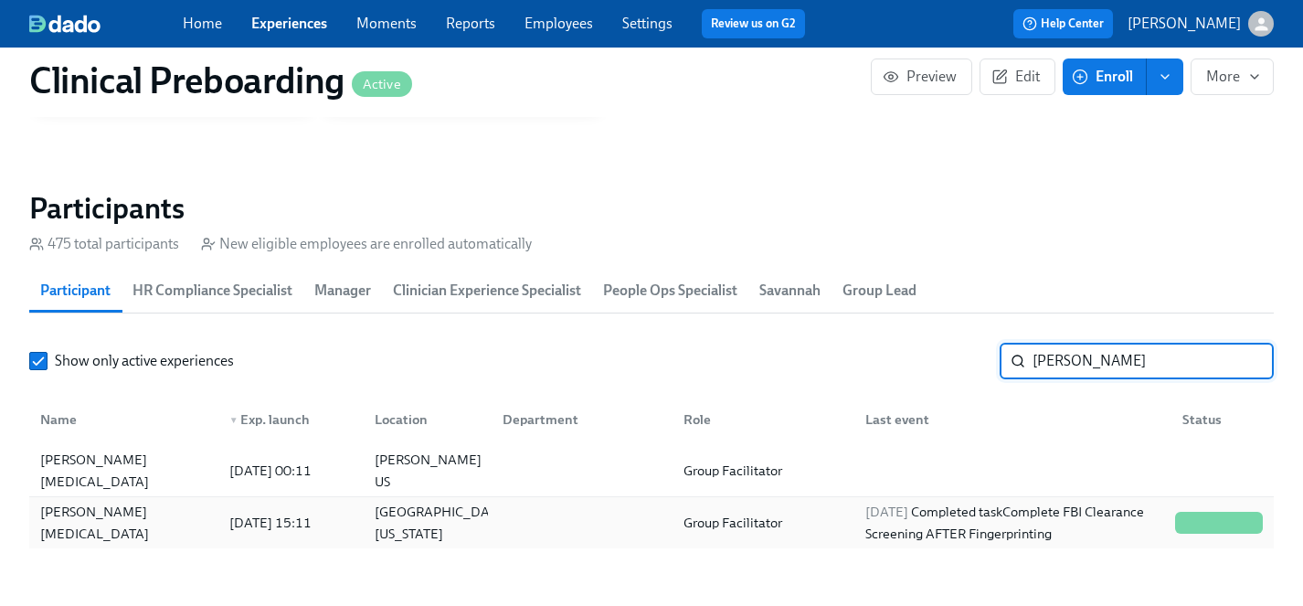
scroll to position [1888, 0]
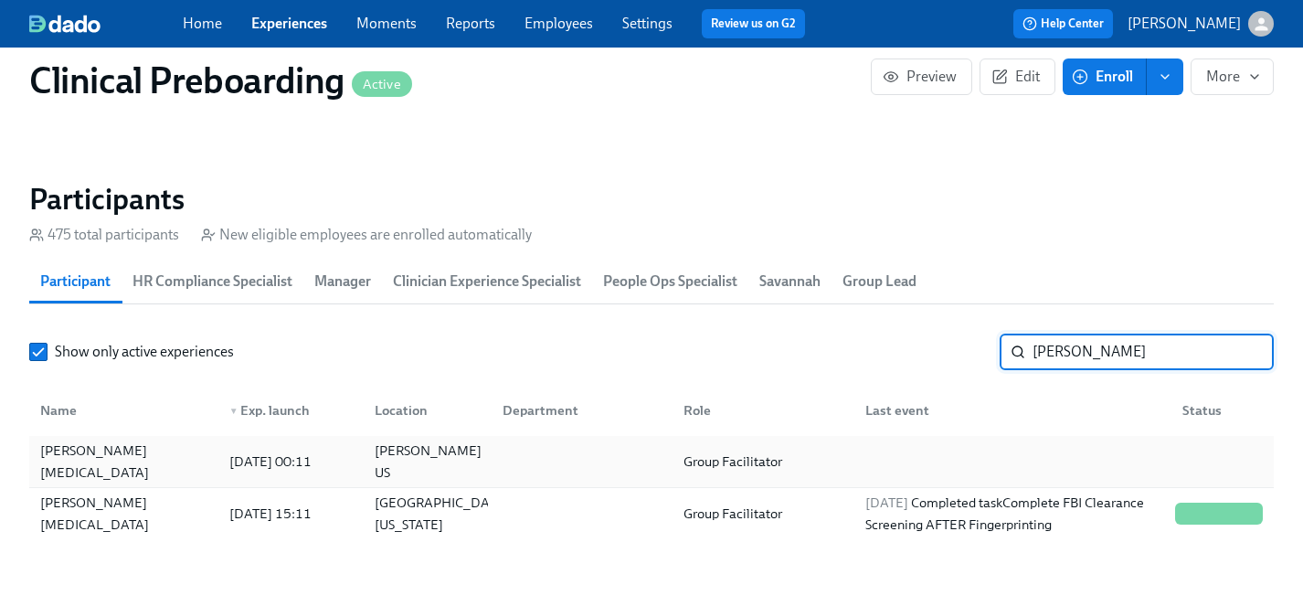
type input "tara"
click at [91, 464] on div "Tara Muse" at bounding box center [124, 462] width 182 height 44
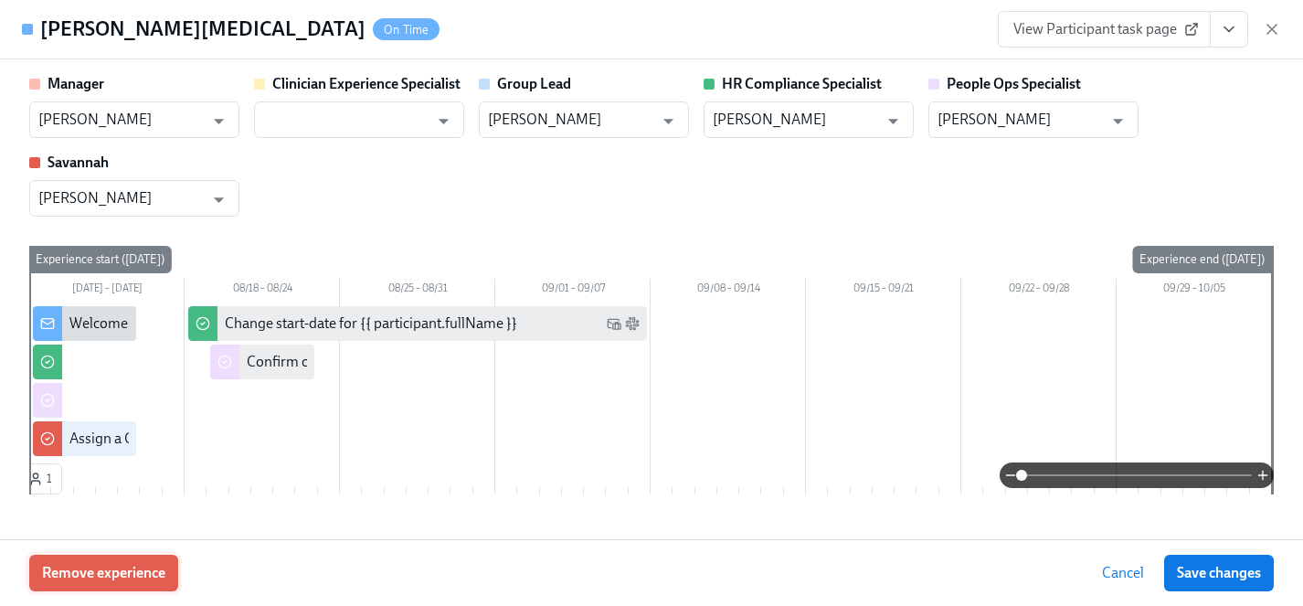
click at [129, 566] on span "Remove experience" at bounding box center [103, 573] width 123 height 18
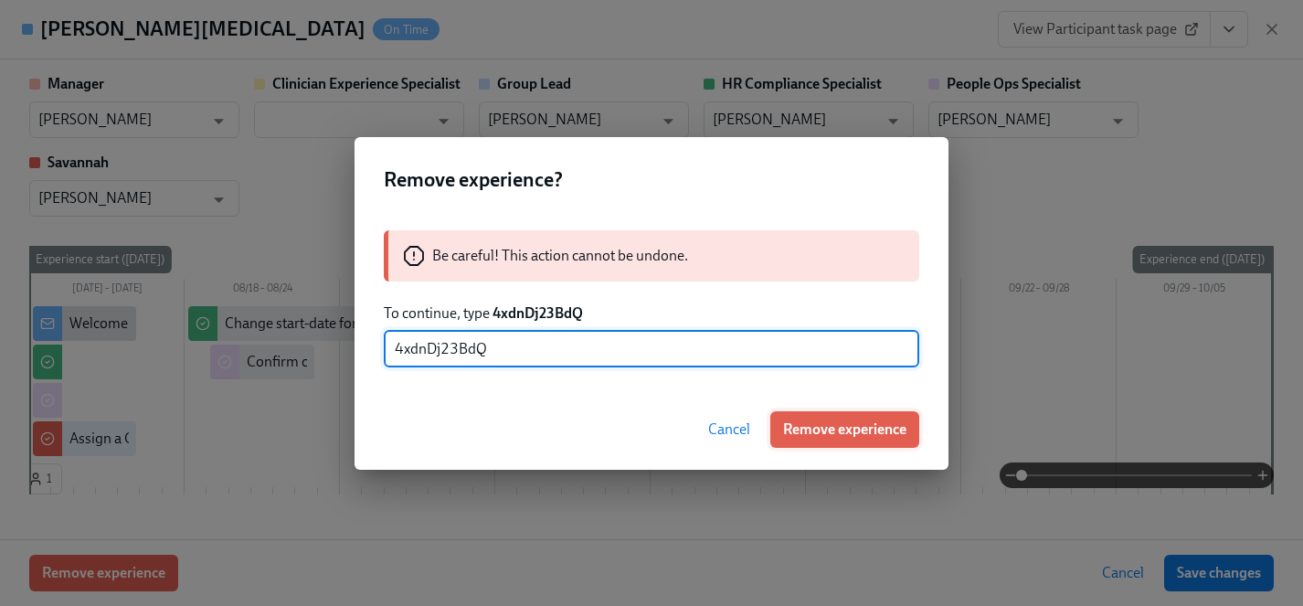
type input "4xdnDj23BdQ"
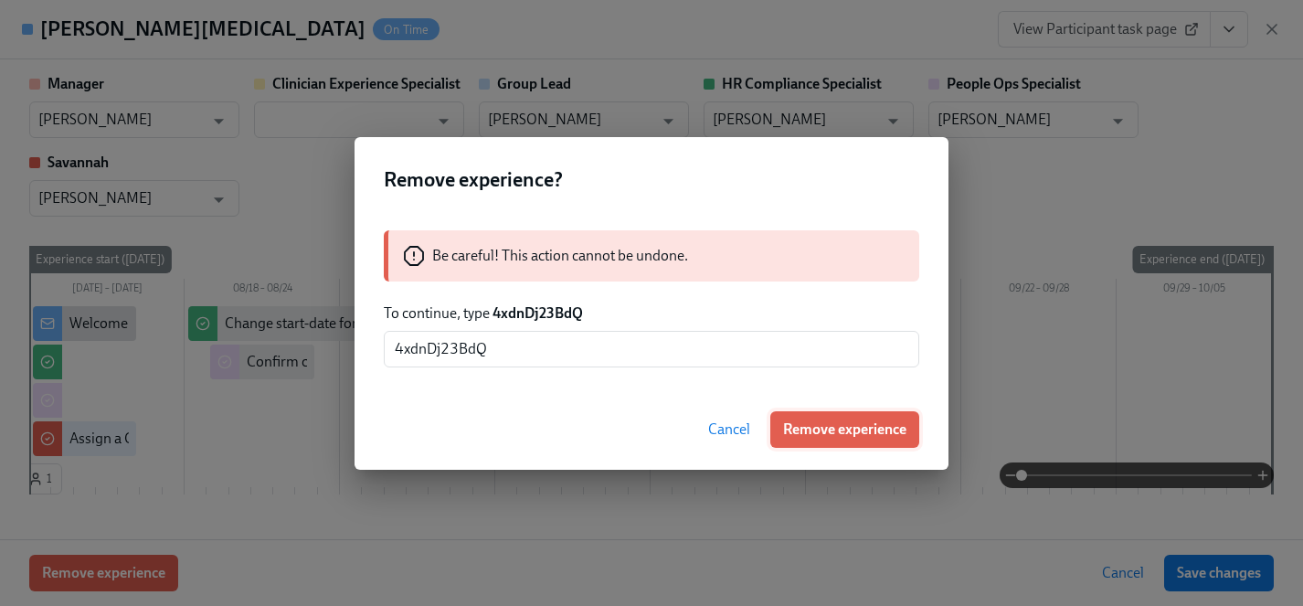
click at [881, 431] on span "Remove experience" at bounding box center [844, 429] width 123 height 18
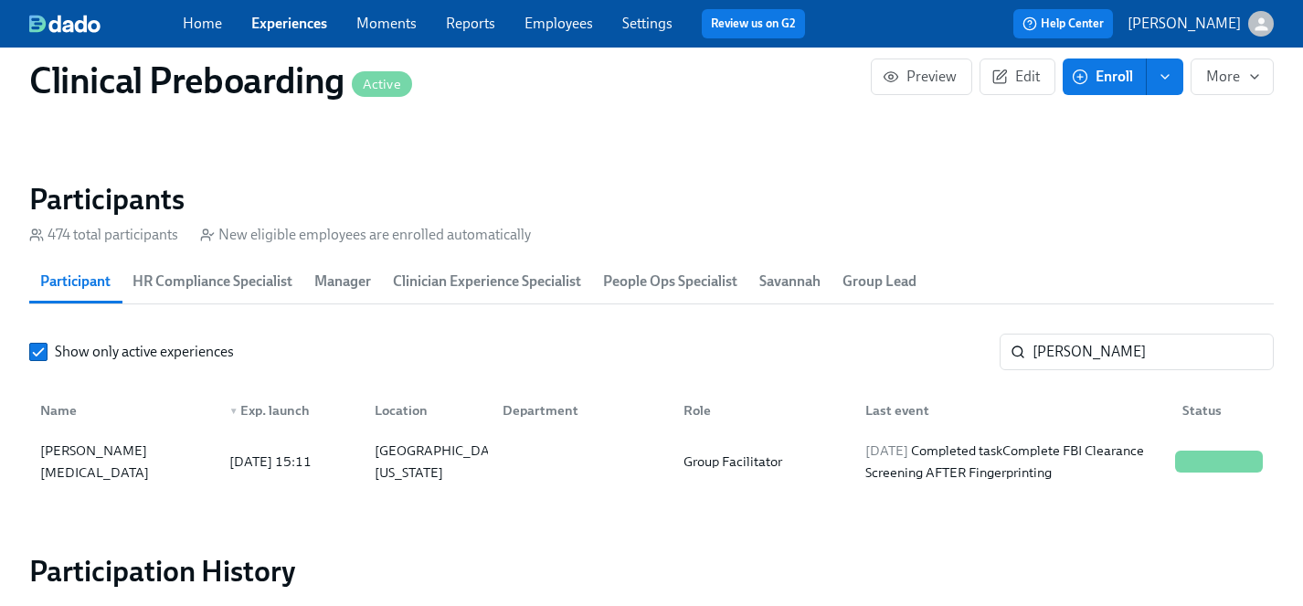
scroll to position [0, 23572]
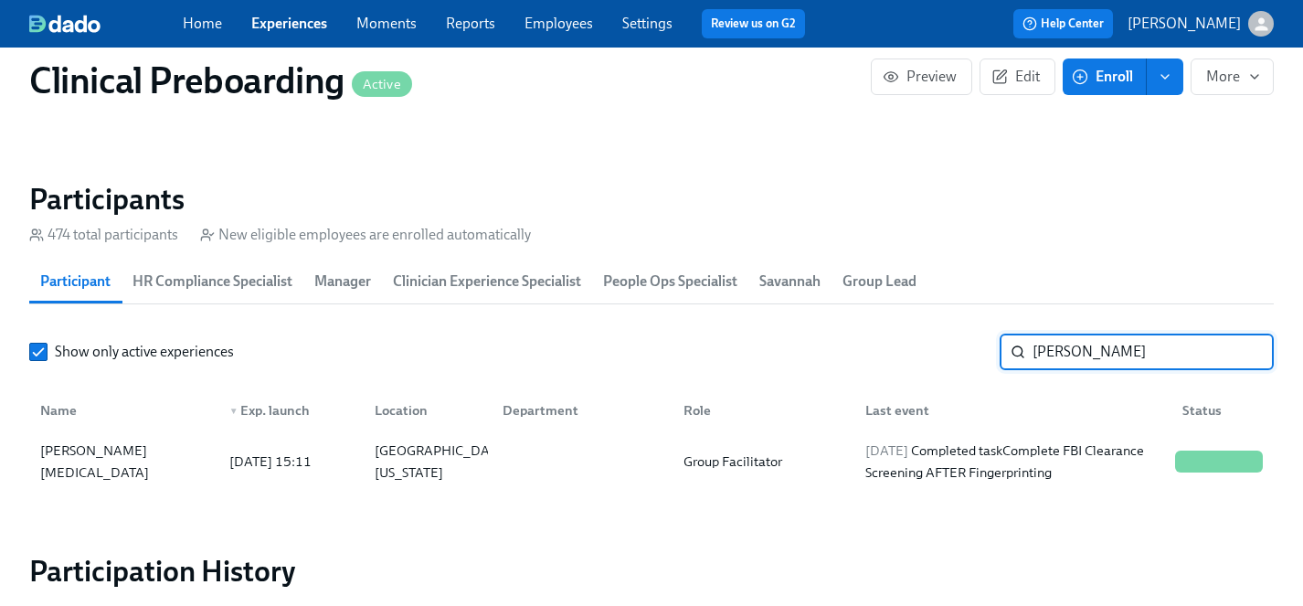
drag, startPoint x: 1076, startPoint y: 349, endPoint x: 1011, endPoint y: 354, distance: 65.0
click at [1011, 354] on div "tara ​" at bounding box center [1137, 352] width 274 height 37
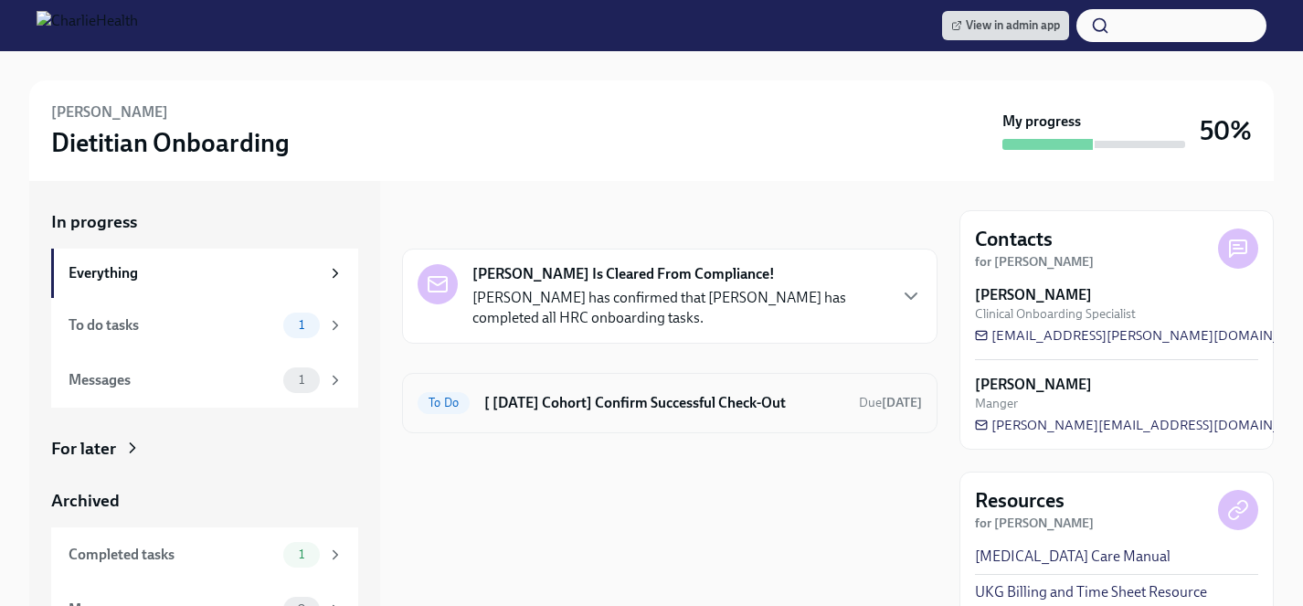
click at [597, 398] on h6 "[ Jun 30th Cohort] Confirm Successful Check-Out" at bounding box center [664, 403] width 360 height 20
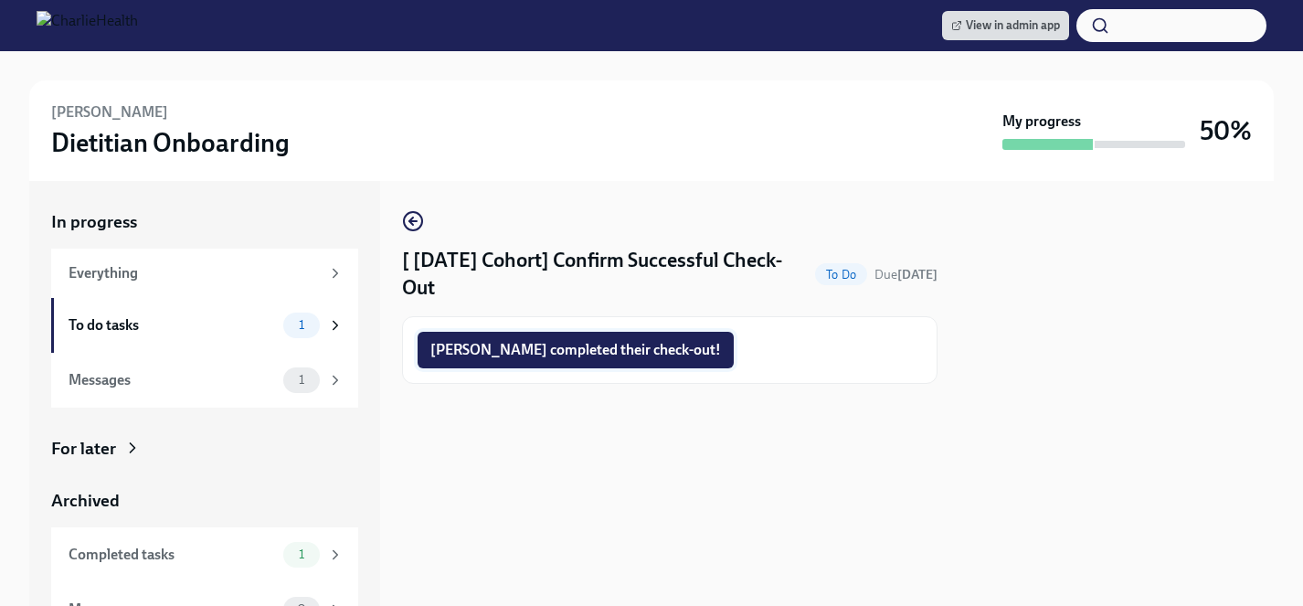
click at [558, 351] on span "Christyna completed their check-out!" at bounding box center [575, 350] width 291 height 18
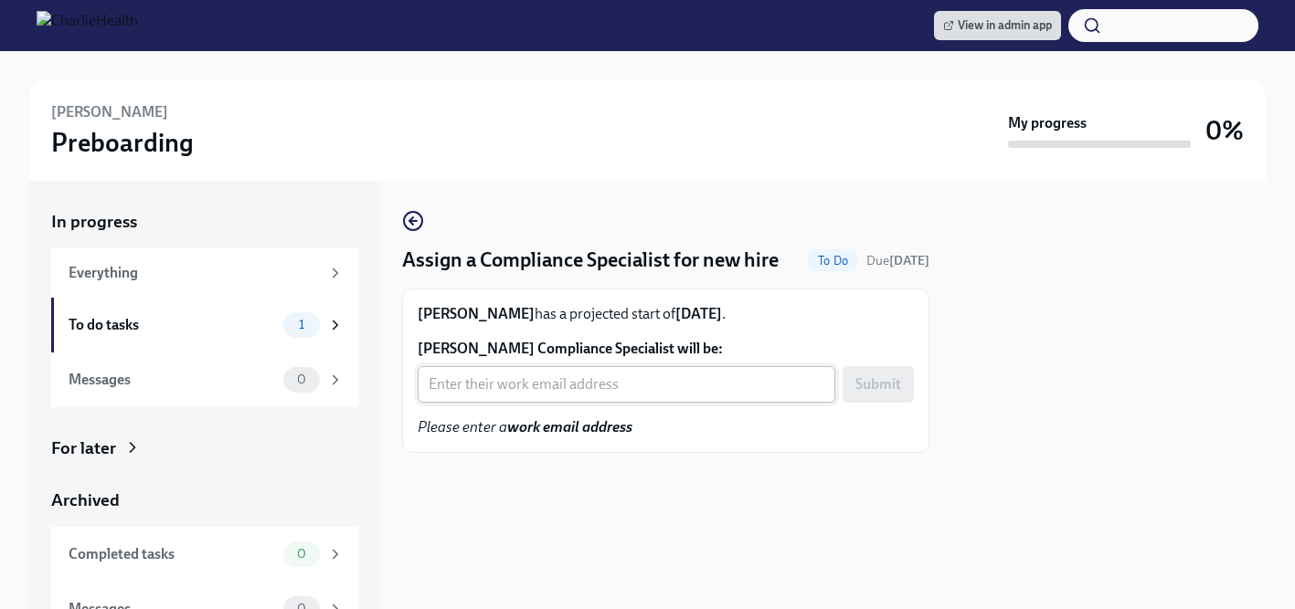
click at [524, 384] on input "ZoeAnn Coombs's Compliance Specialist will be:" at bounding box center [627, 384] width 418 height 37
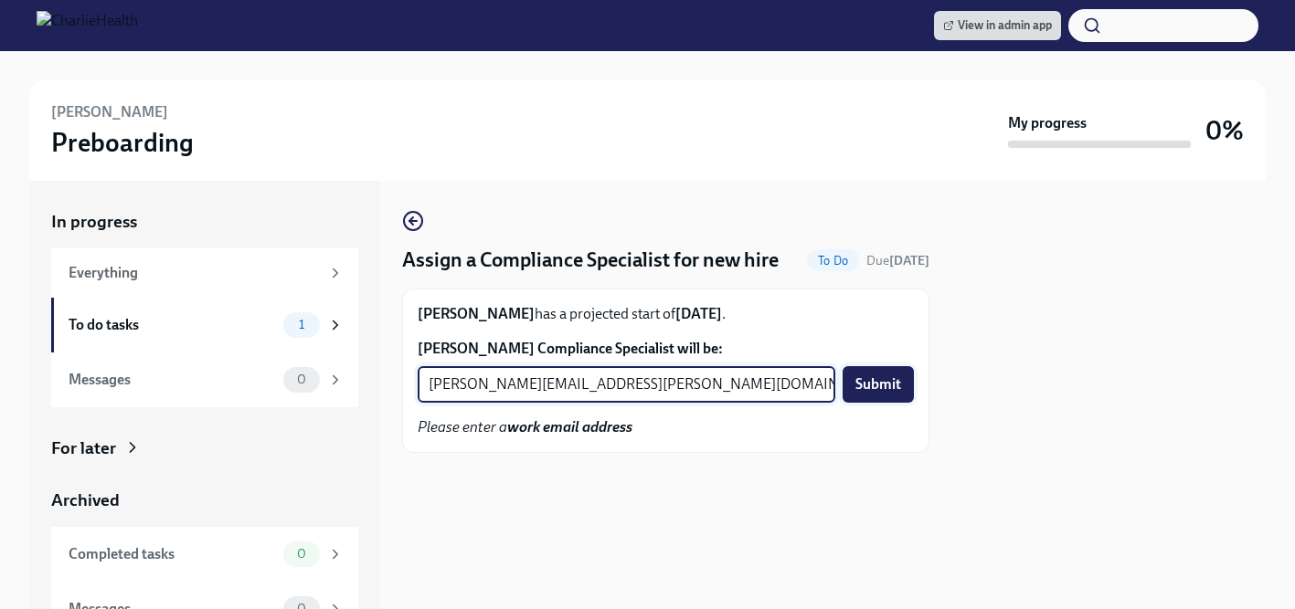
type input "tyler.pieper@charliehealth.com"
click at [881, 384] on span "Submit" at bounding box center [878, 385] width 46 height 18
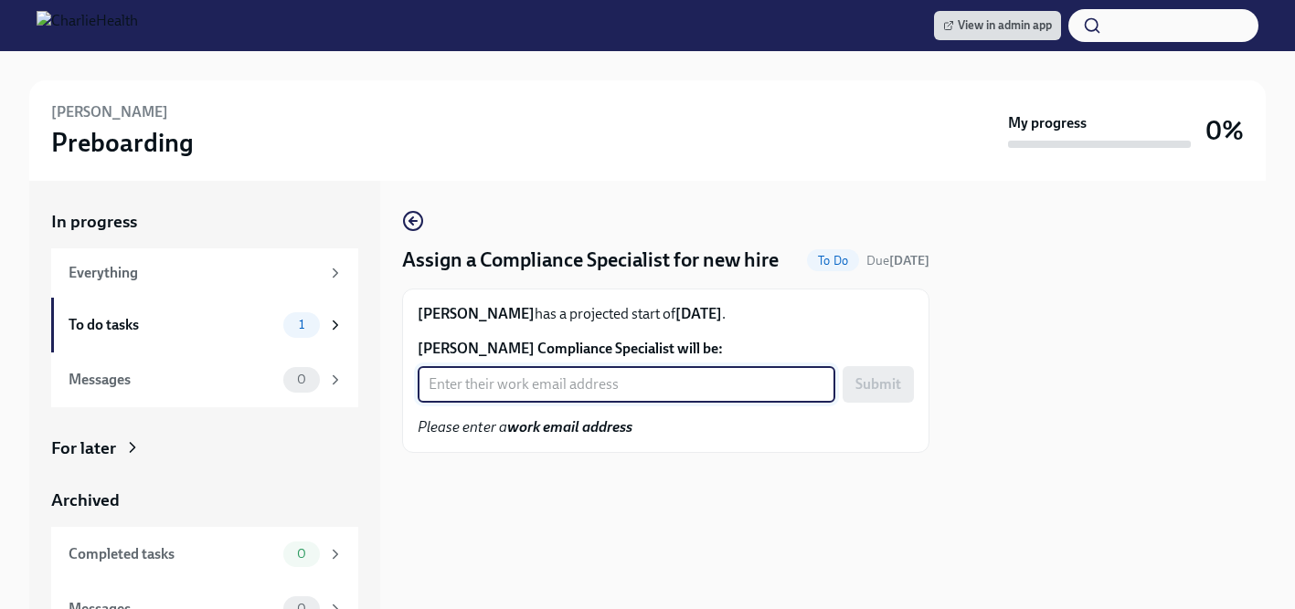
click at [587, 397] on input "Audrey Peters's Compliance Specialist will be:" at bounding box center [627, 384] width 418 height 37
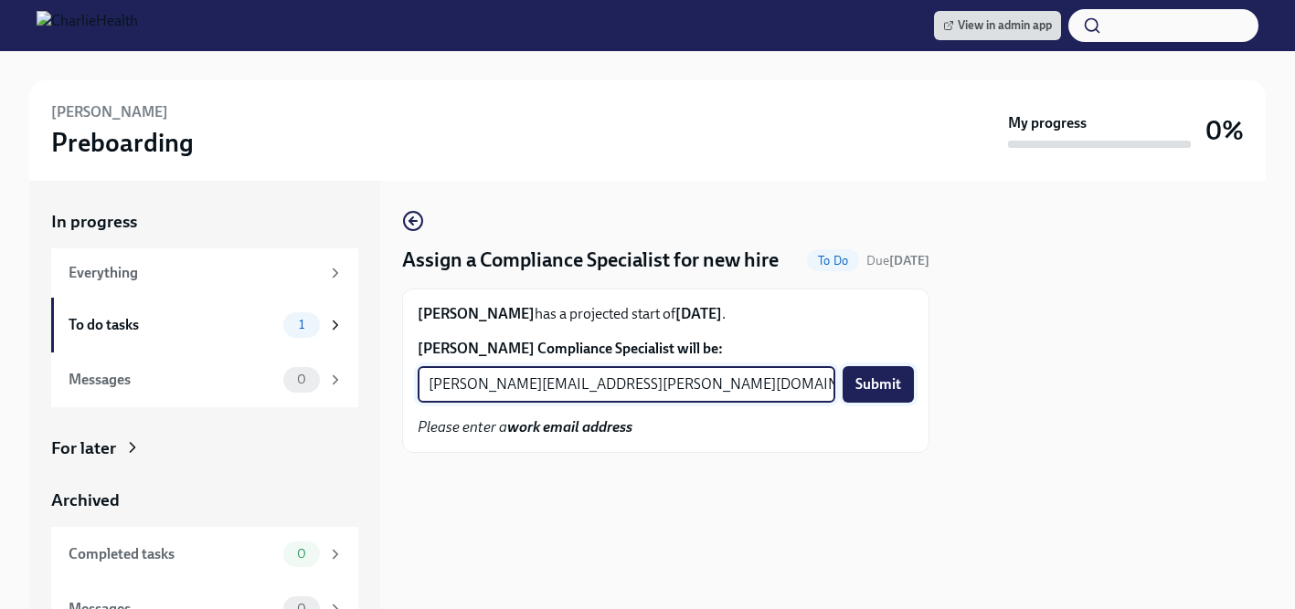
type input "tyler.pieper@charliehealth.com"
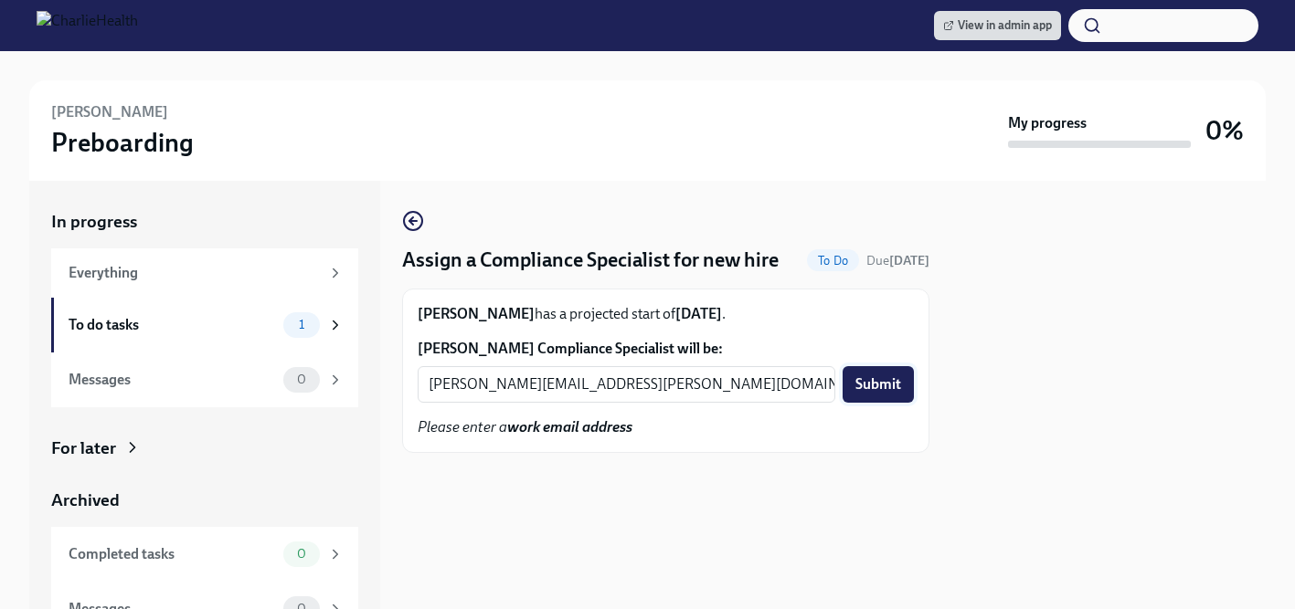
click at [870, 387] on span "Submit" at bounding box center [878, 385] width 46 height 18
click at [505, 388] on input "[PERSON_NAME] Compliance Specialist will be:" at bounding box center [627, 384] width 418 height 37
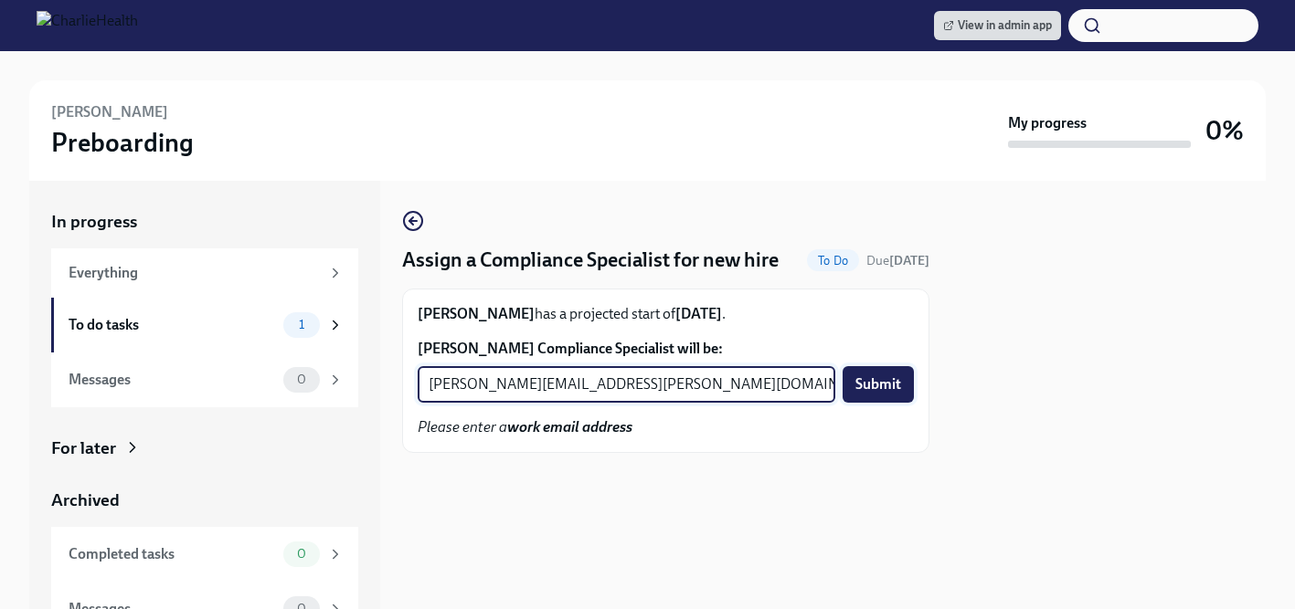
type input "[PERSON_NAME][EMAIL_ADDRESS][PERSON_NAME][DOMAIN_NAME]"
click at [879, 384] on span "Submit" at bounding box center [878, 385] width 46 height 18
